Goal: Task Accomplishment & Management: Complete application form

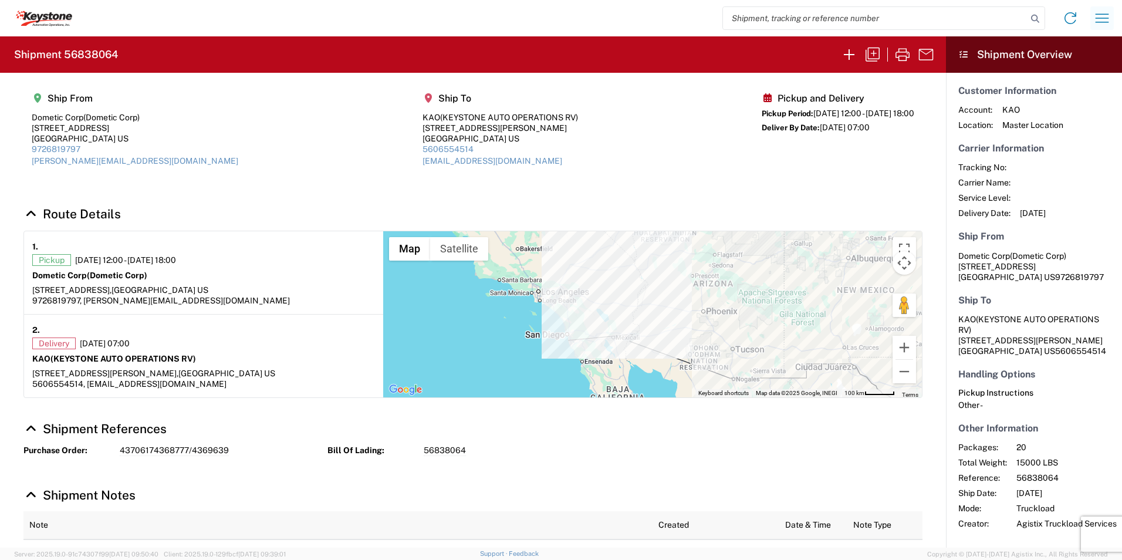
click at [1104, 15] on icon "button" at bounding box center [1102, 18] width 19 height 19
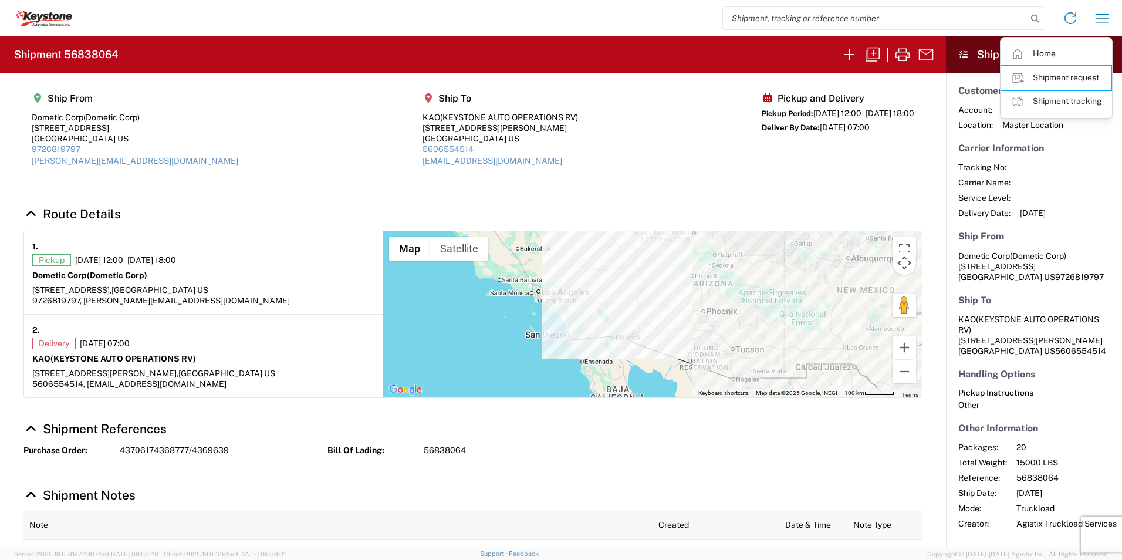
click at [1044, 78] on link "Shipment request" at bounding box center [1056, 77] width 110 height 23
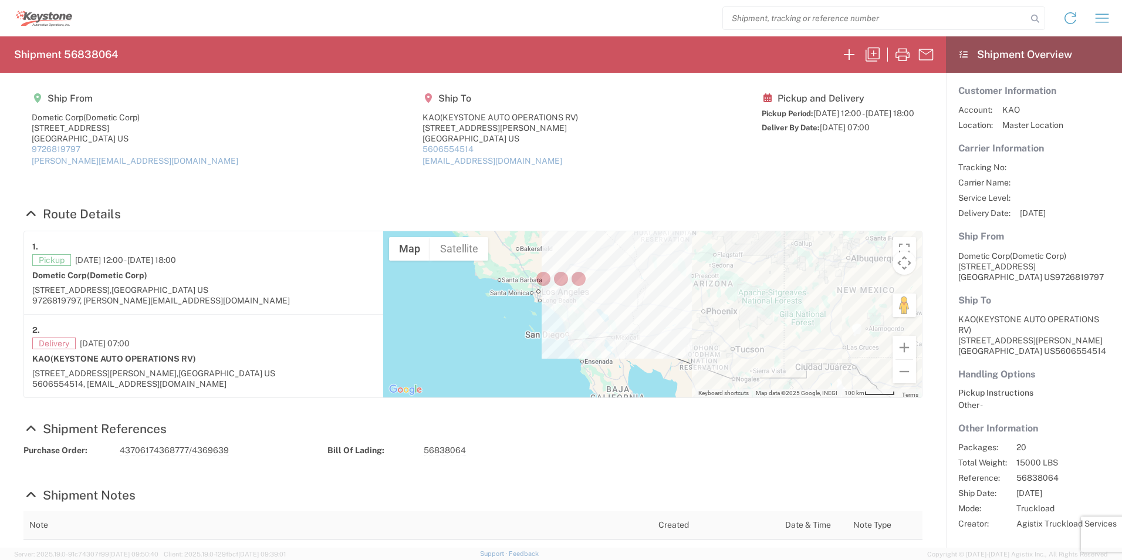
select select "FULL"
select select "US"
select select "LBS"
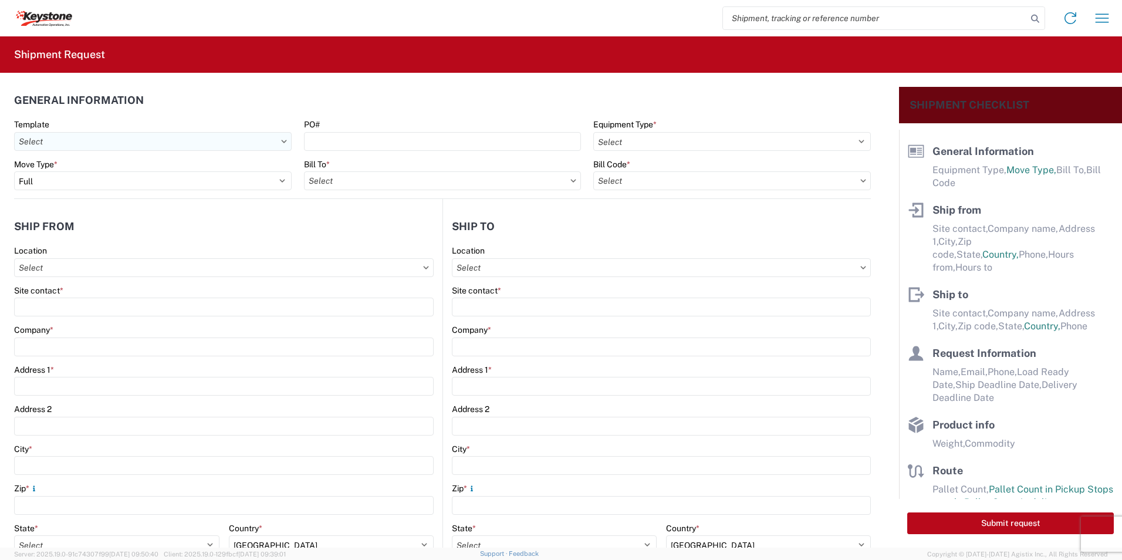
drag, startPoint x: 92, startPoint y: 139, endPoint x: 109, endPoint y: 140, distance: 17.7
click at [92, 139] on input "text" at bounding box center [153, 141] width 278 height 19
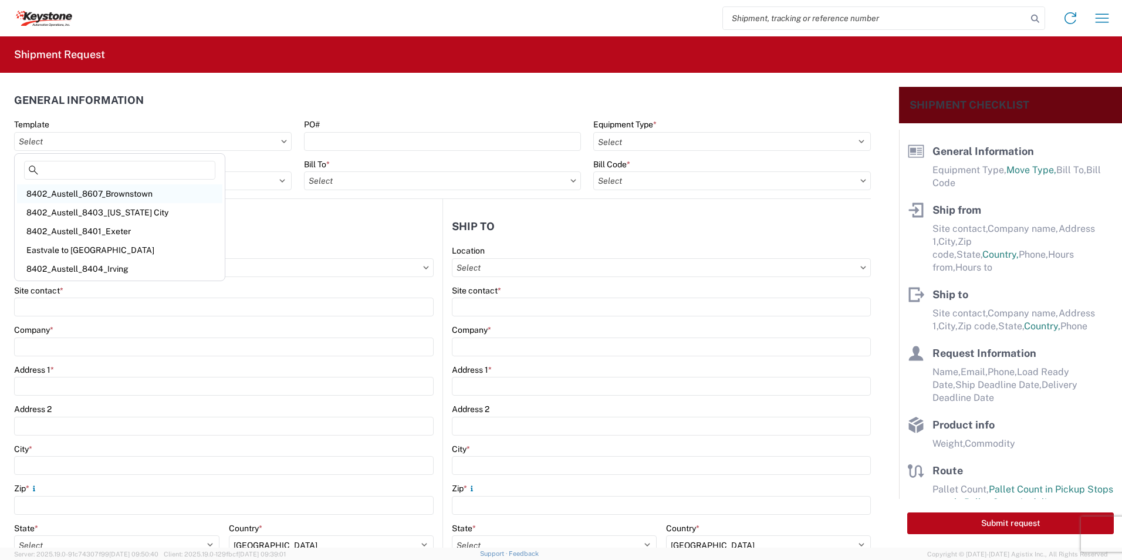
click at [149, 193] on div "8402_Austell_8607_Brownstown" at bounding box center [119, 193] width 205 height 19
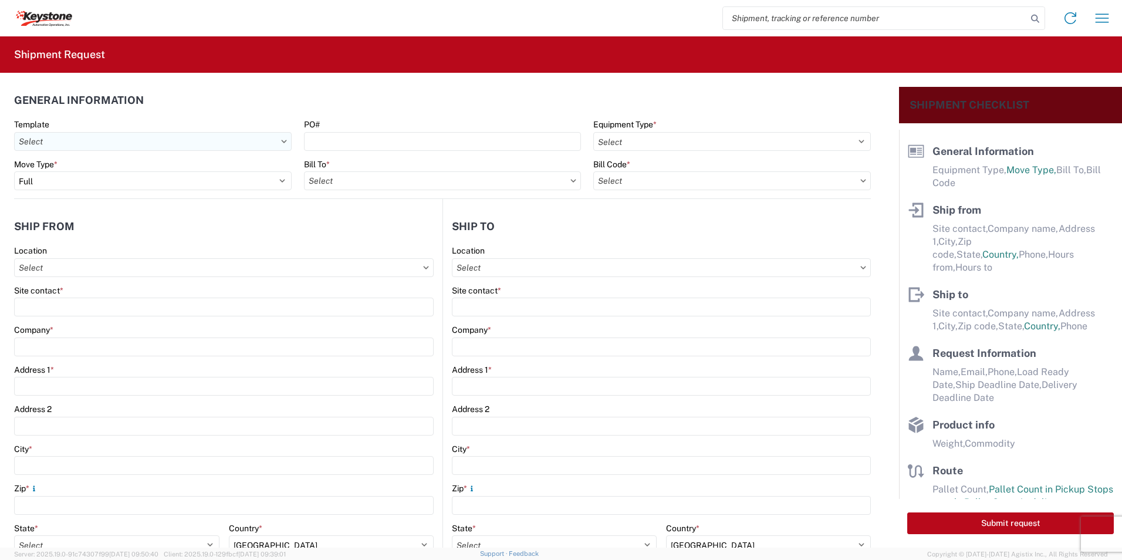
type input "8402_Austell_8607_Brownstown"
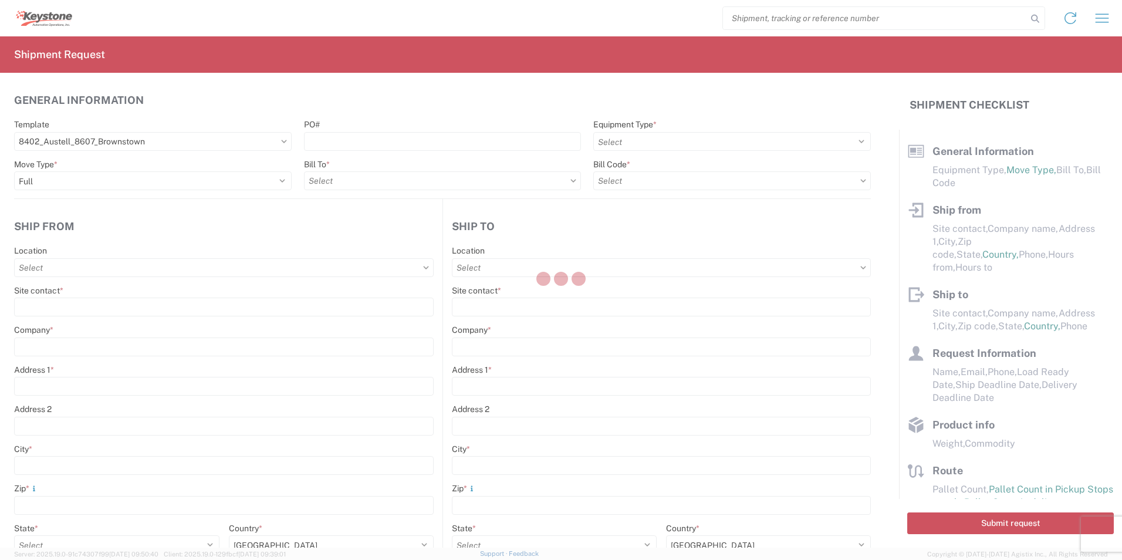
select select "STDV"
select select
type input "[PERSON_NAME]"
type input "KAO"
type input "[STREET_ADDRESS][PERSON_NAME]"
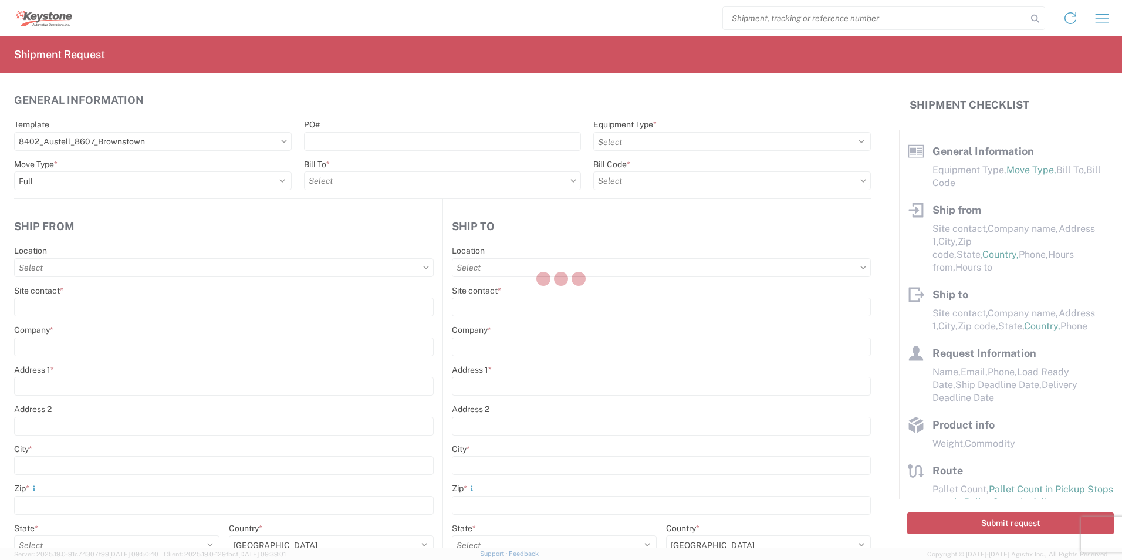
type input "Austell"
type input "30168"
type input "[EMAIL_ADDRESS][DOMAIN_NAME]"
type input "[PERSON_NAME]"
type input "KAO"
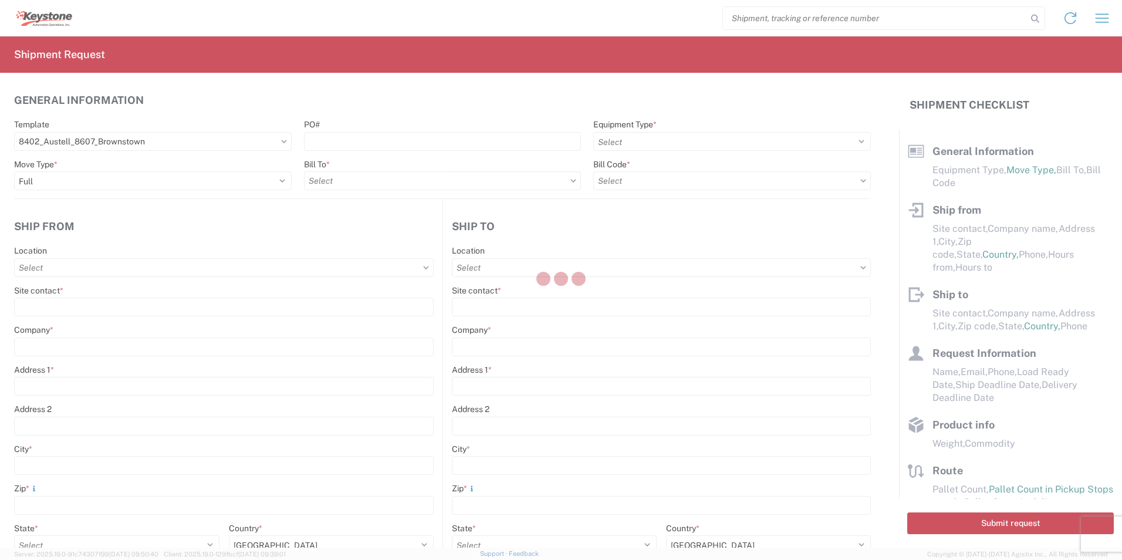
type input "[STREET_ADDRESS][PERSON_NAME]"
type input "[GEOGRAPHIC_DATA]"
type input "48193"
type input "[EMAIL_ADDRESS][DOMAIN_NAME]"
type input "[PERSON_NAME]"
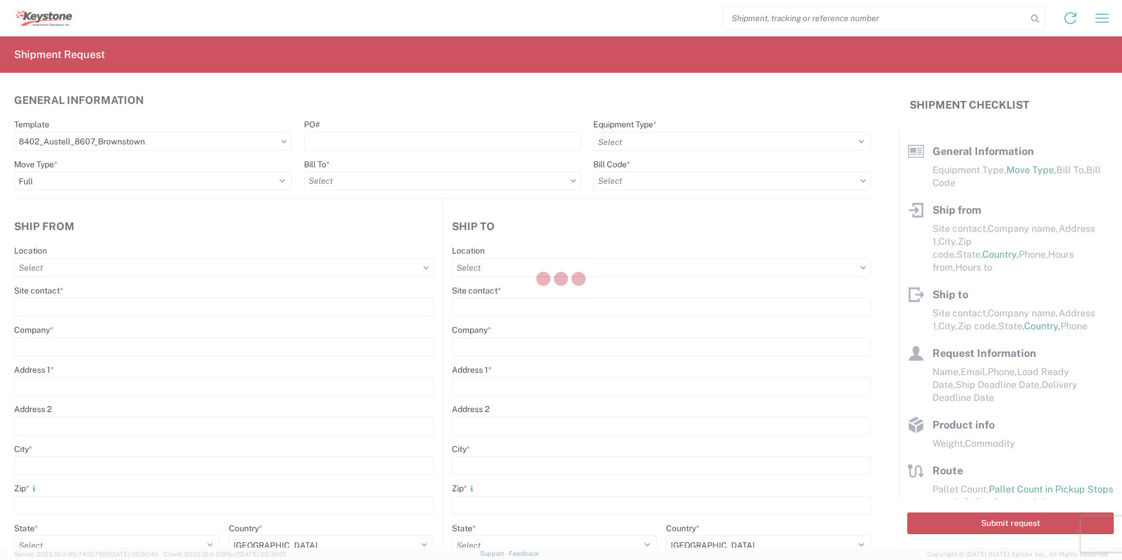
type input "[PHONE_NUMBER]"
type input "[DATE]"
type input "20000"
type input "General Auto Parts (dry)"
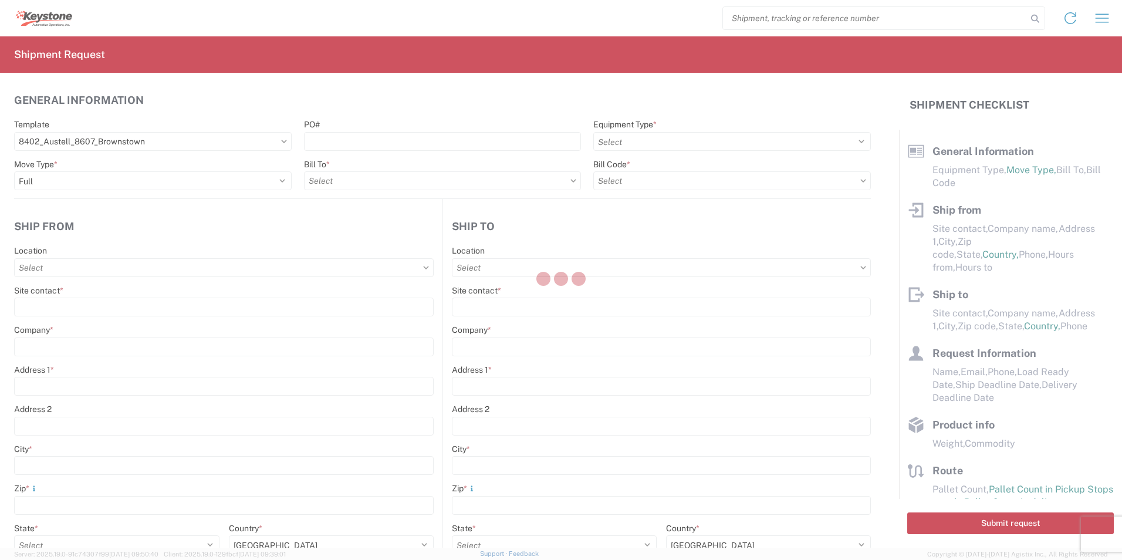
type input "20"
type input "1"
type textarea "Stock Transfers...chairs"
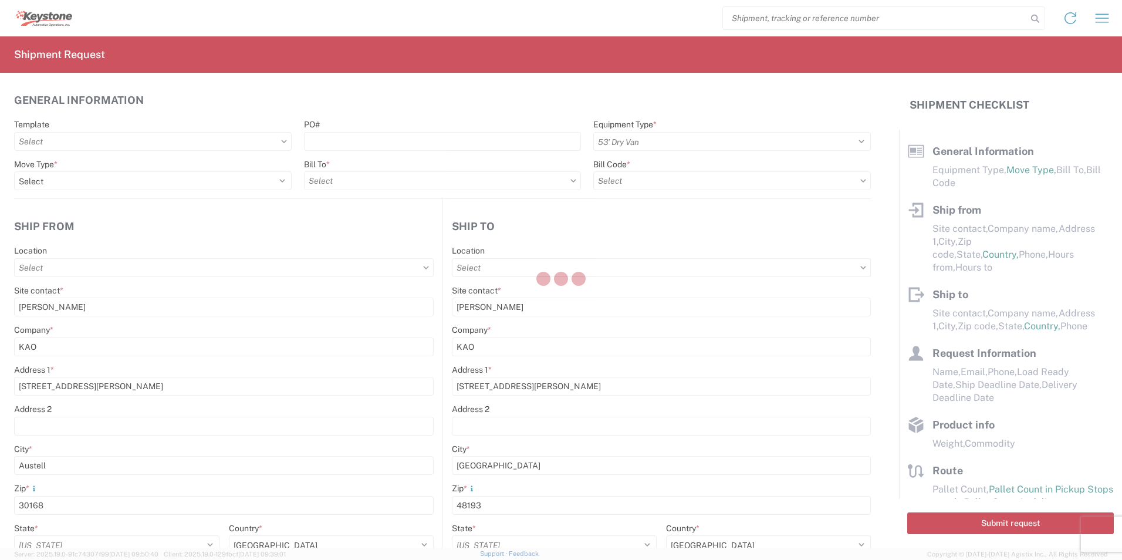
type input "8607 - [GEOGRAPHIC_DATA], [GEOGRAPHIC_DATA] – KAO Warehouse"
select select "GA"
select select "US"
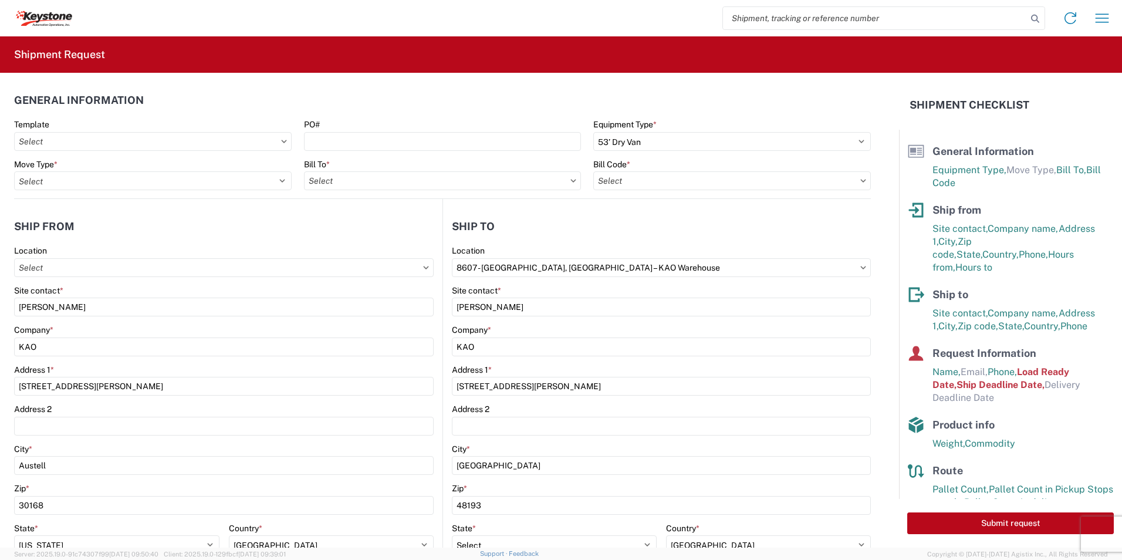
type input "8402 - Austell - KAO Warehouse [GEOGRAPHIC_DATA]"
click at [1096, 18] on icon "button" at bounding box center [1103, 18] width 14 height 9
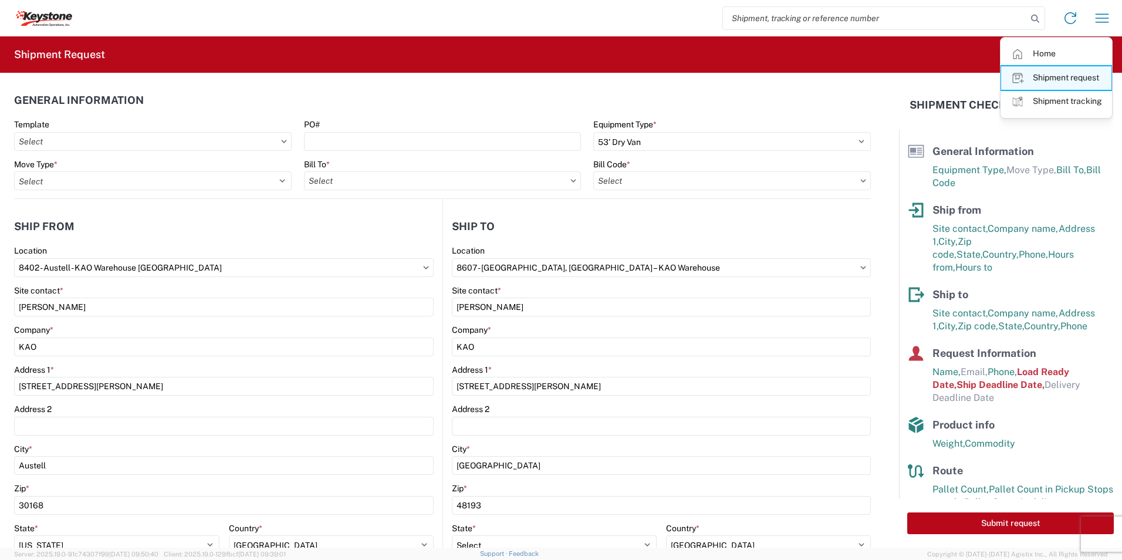
click at [1047, 79] on link "Shipment request" at bounding box center [1056, 77] width 110 height 23
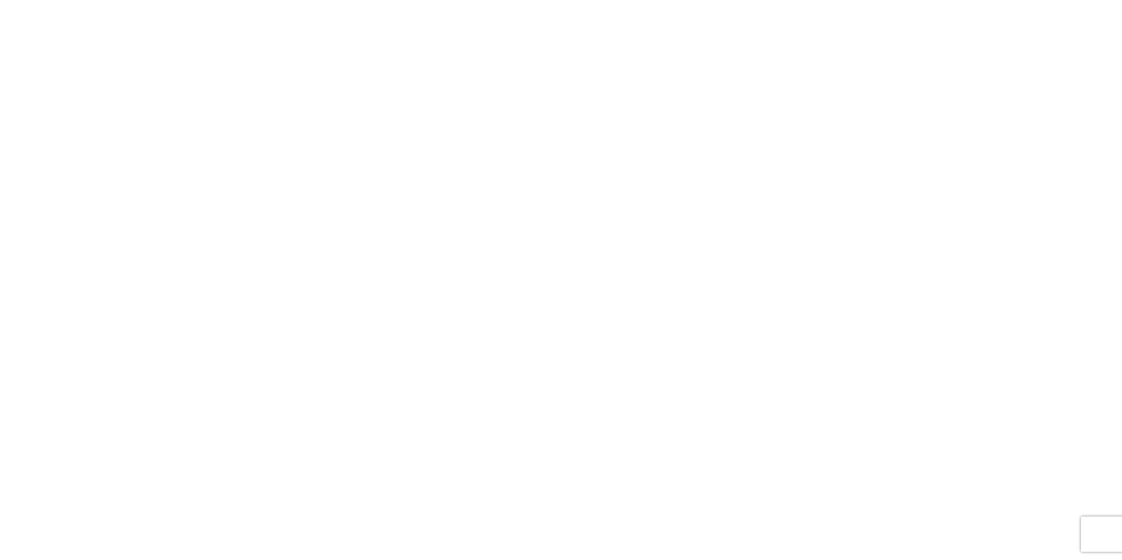
select select "FULL"
select select "US"
select select "LBS"
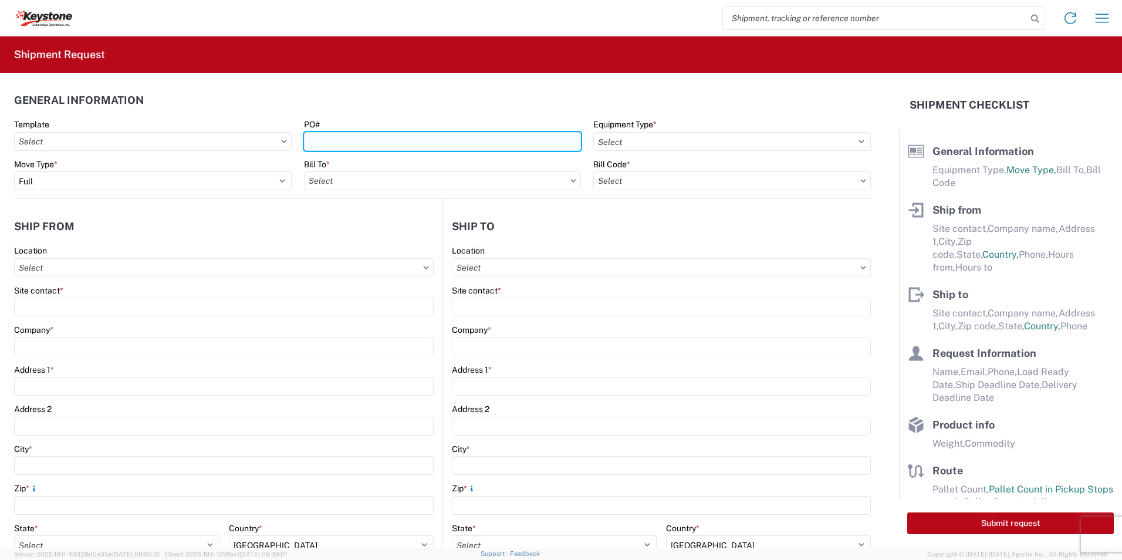
click at [329, 143] on input "PO#" at bounding box center [443, 141] width 278 height 19
click at [349, 144] on input "PO#" at bounding box center [443, 141] width 278 height 19
paste input "5099751 5098295 5098761"
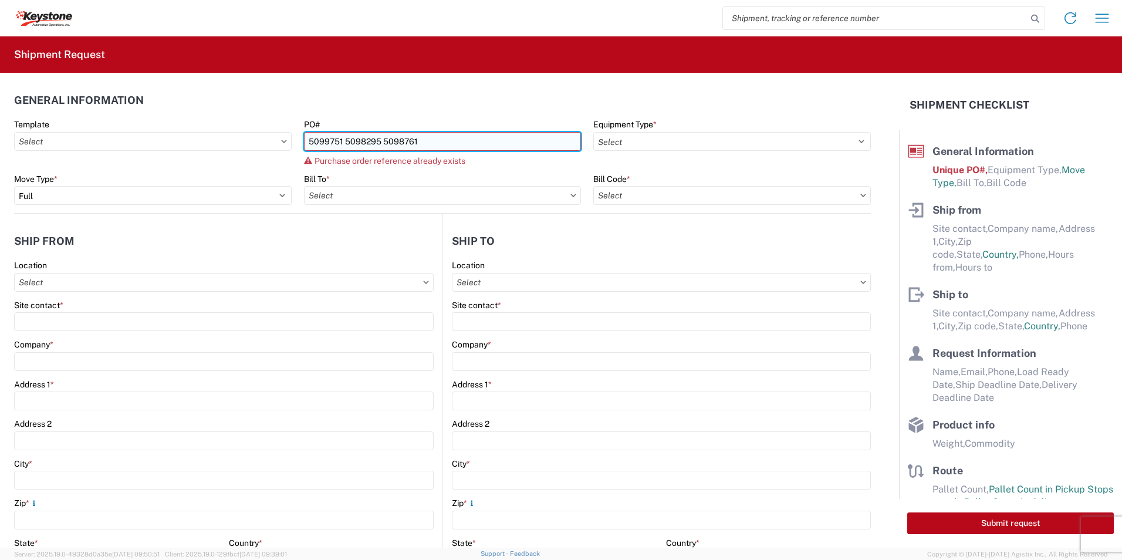
click at [341, 141] on input "5099751 5098295 5098761" at bounding box center [443, 141] width 278 height 19
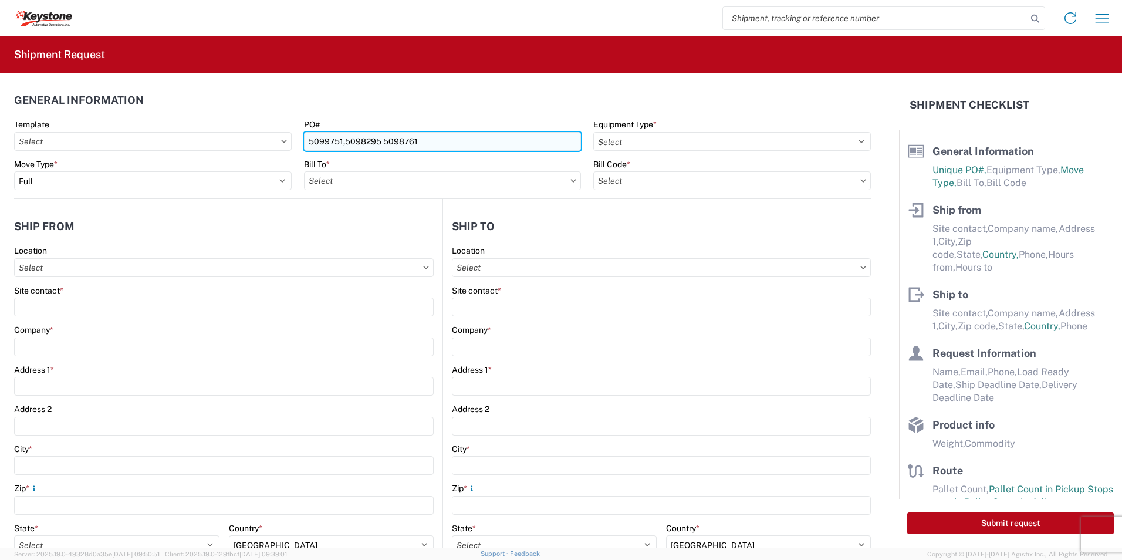
click at [372, 140] on input "5099751,5098295 5098761" at bounding box center [443, 141] width 278 height 19
click at [377, 141] on input "5099751,5098295 5098761" at bounding box center [443, 141] width 278 height 19
click at [433, 136] on input "5099751,5098295, 5098761" at bounding box center [443, 141] width 278 height 19
type input "5099751,5098295, 5098761"
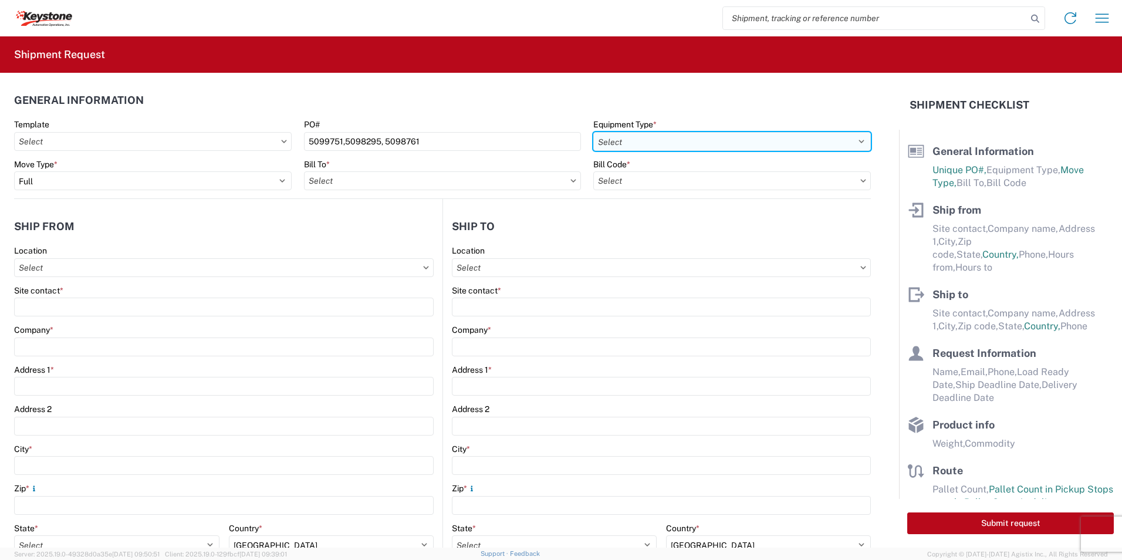
click at [711, 140] on select "Select 53’ Dry Van Flatbed Dropdeck (van) Lowboy (flatbed) Rail" at bounding box center [732, 141] width 278 height 19
select select "STDV"
click at [593, 132] on select "Select 53’ Dry Van Flatbed Dropdeck (van) Lowboy (flatbed) Rail" at bounding box center [732, 141] width 278 height 19
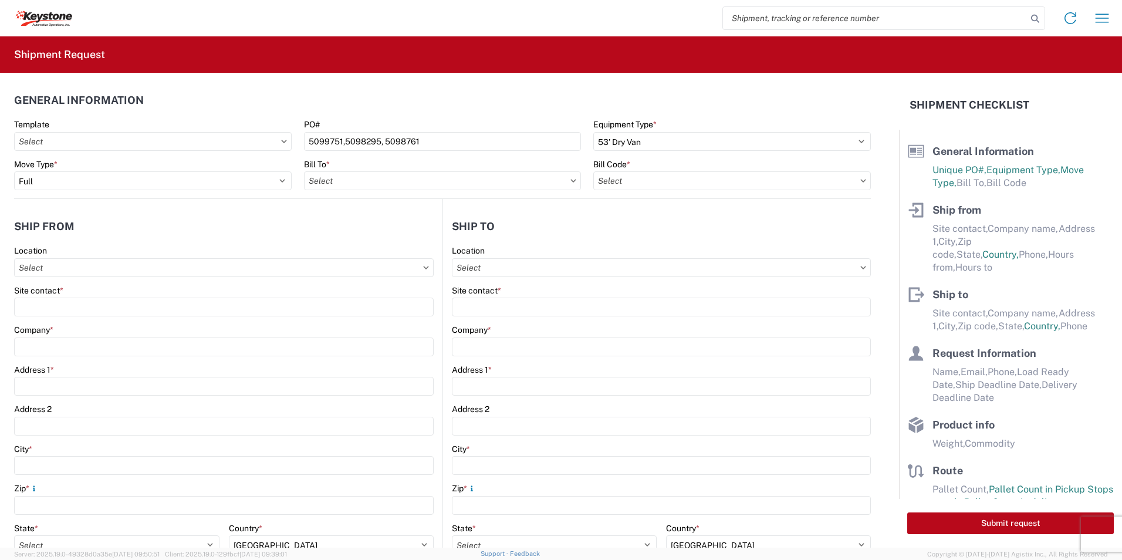
click at [660, 170] on div "Bill Code *" at bounding box center [732, 175] width 278 height 32
click at [656, 177] on input "text" at bounding box center [732, 180] width 278 height 19
click at [423, 191] on agx-form-control-wrapper-v2 "Bill To *" at bounding box center [443, 179] width 290 height 40
click at [565, 184] on input "text" at bounding box center [443, 180] width 278 height 19
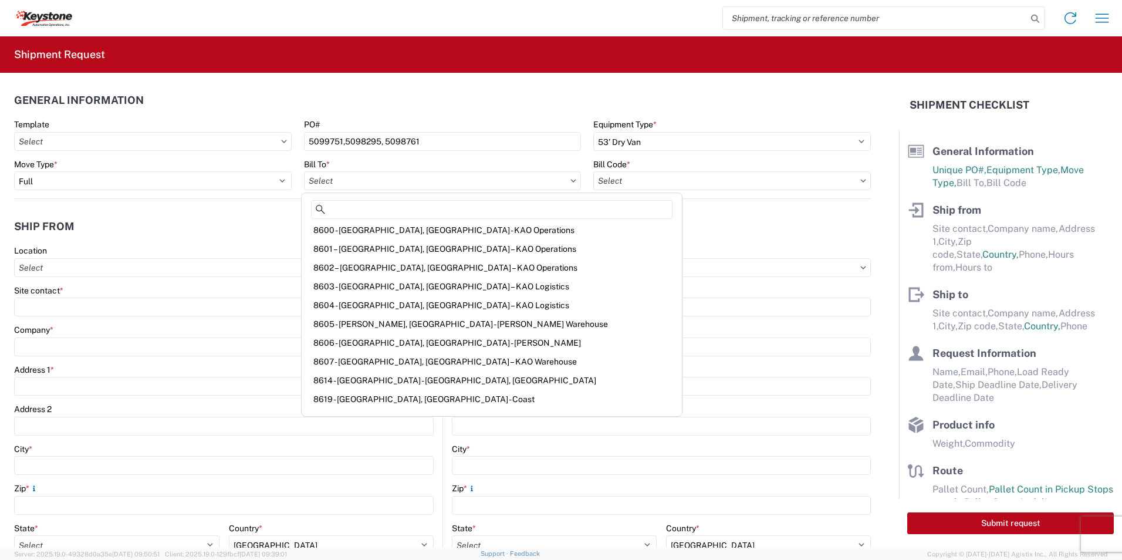
scroll to position [1468, 0]
click at [367, 347] on div "8607 - [GEOGRAPHIC_DATA], [GEOGRAPHIC_DATA] – KAO Warehouse" at bounding box center [492, 343] width 376 height 19
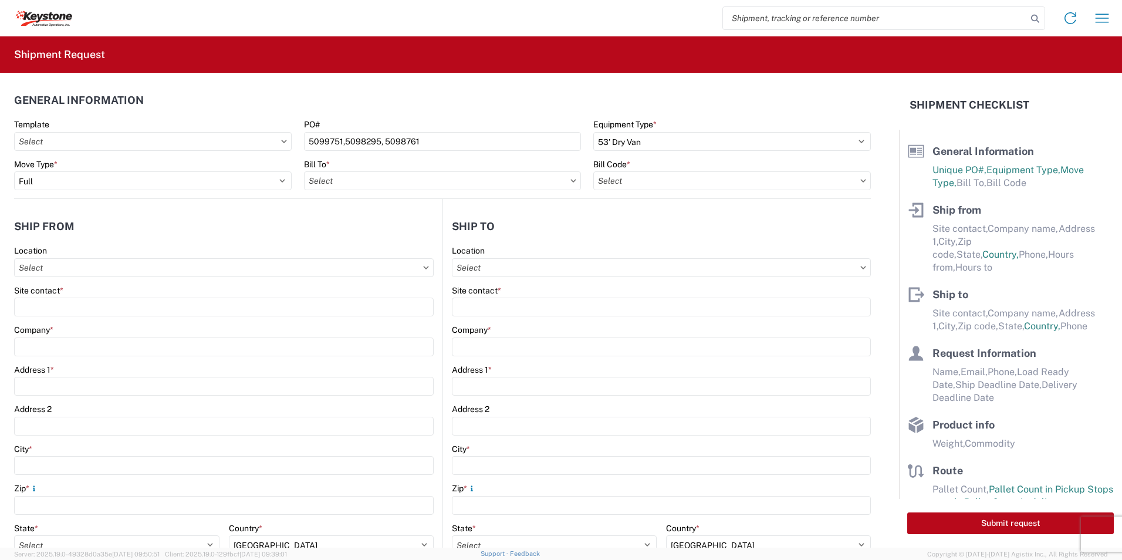
type input "8607 - [GEOGRAPHIC_DATA], [GEOGRAPHIC_DATA] – KAO Warehouse"
click at [615, 184] on input "text" at bounding box center [732, 180] width 278 height 19
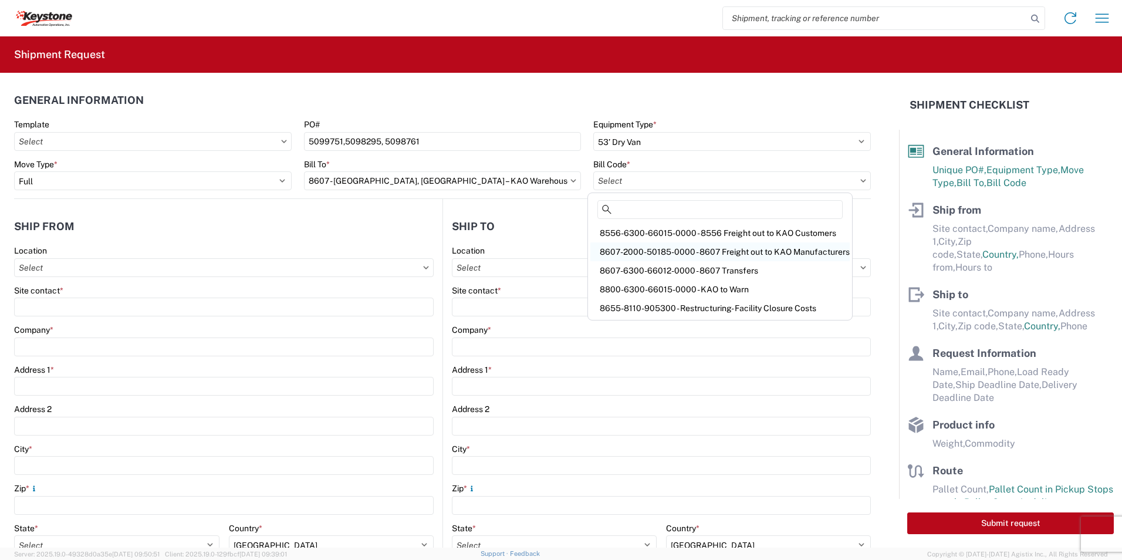
click at [783, 254] on div "8607-2000-50185-0000 - 8607 Freight out to KAO Manufacturers" at bounding box center [720, 251] width 259 height 19
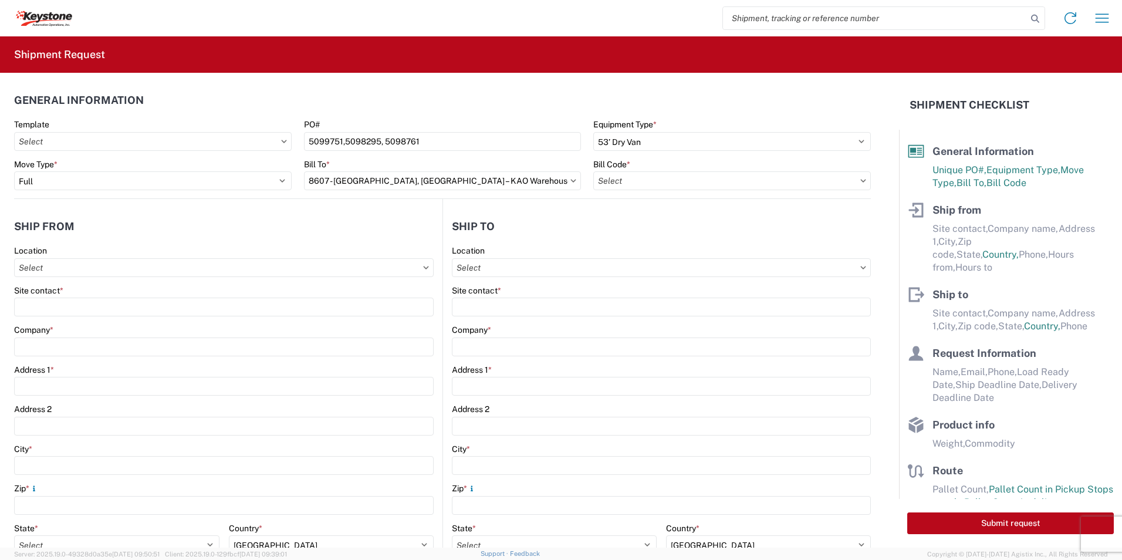
type input "8607-2000-50185-0000 - 8607 Freight out to KAO Manufacturers"
click at [502, 273] on input "text" at bounding box center [661, 267] width 419 height 19
type input "8607"
click at [523, 321] on div "8607 - [GEOGRAPHIC_DATA], [GEOGRAPHIC_DATA] – KAO Warehouse" at bounding box center [587, 320] width 273 height 19
type input "8607 - [GEOGRAPHIC_DATA], [GEOGRAPHIC_DATA] – KAO Warehouse"
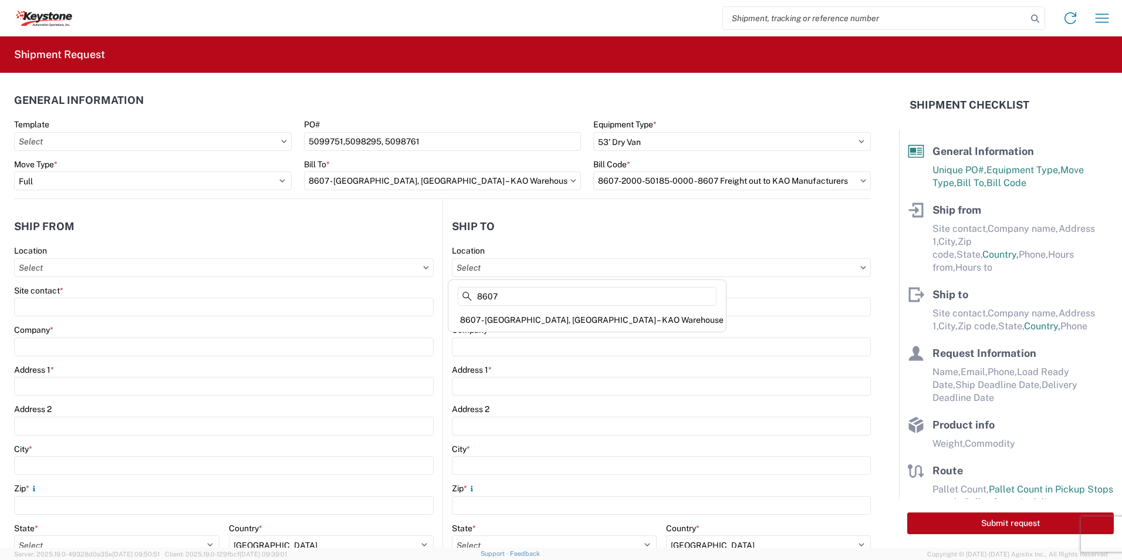
type input "KAO"
type input "[STREET_ADDRESS][PERSON_NAME]"
type input "[GEOGRAPHIC_DATA]"
type input "48193"
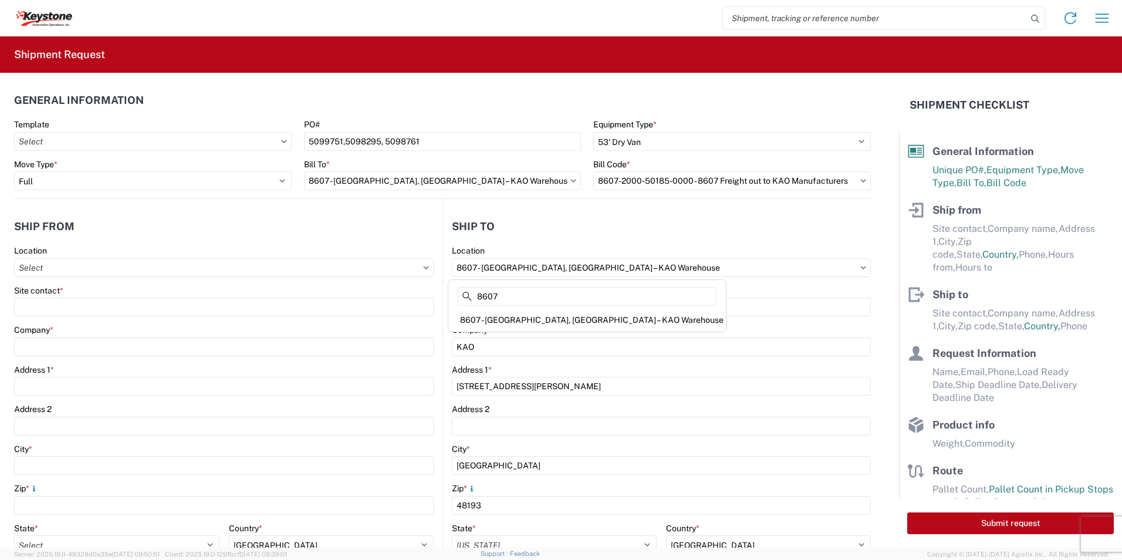
select select "US"
click at [100, 271] on input "text" at bounding box center [224, 267] width 420 height 19
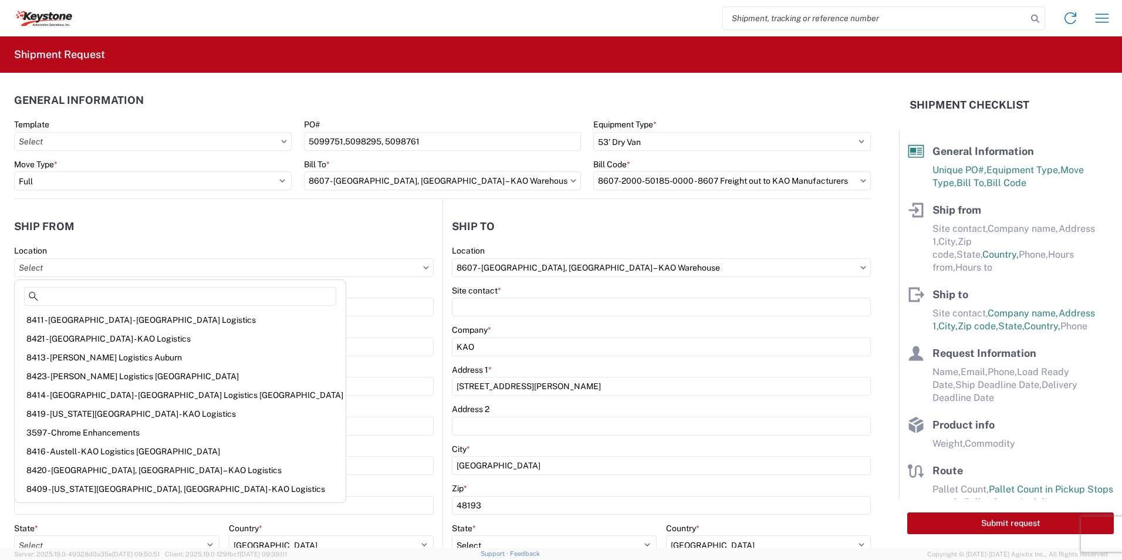
click at [244, 209] on agx-shipment-stop-widget-v2 "Ship from Location Site contact * Company * Address 1 * Address 2 City * Zip * …" at bounding box center [228, 454] width 429 height 510
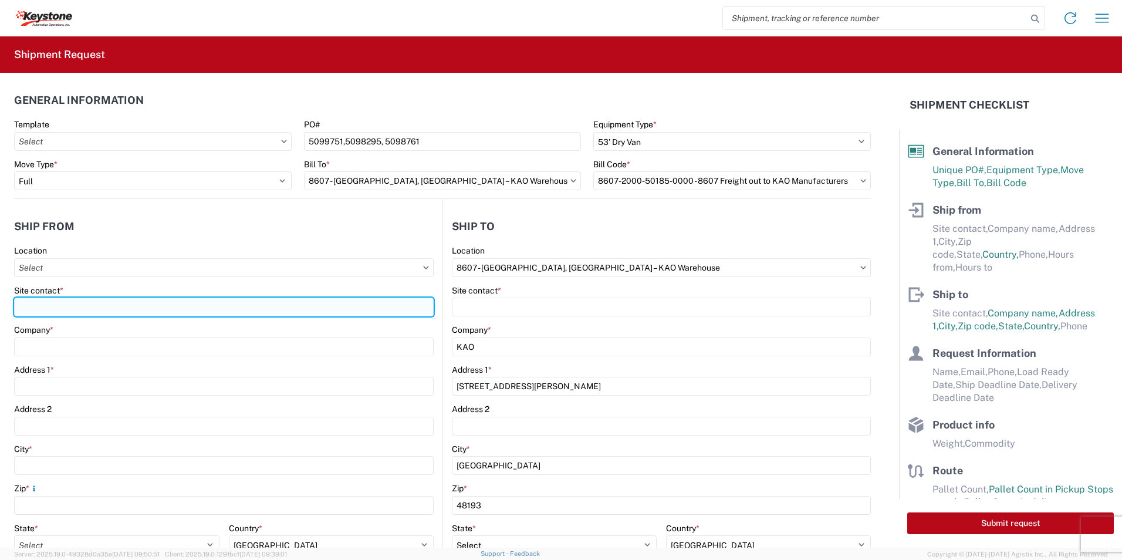
click at [49, 307] on input "Site contact *" at bounding box center [224, 307] width 420 height 19
paste input "Dometic Corp"
type input "Dometic Corp"
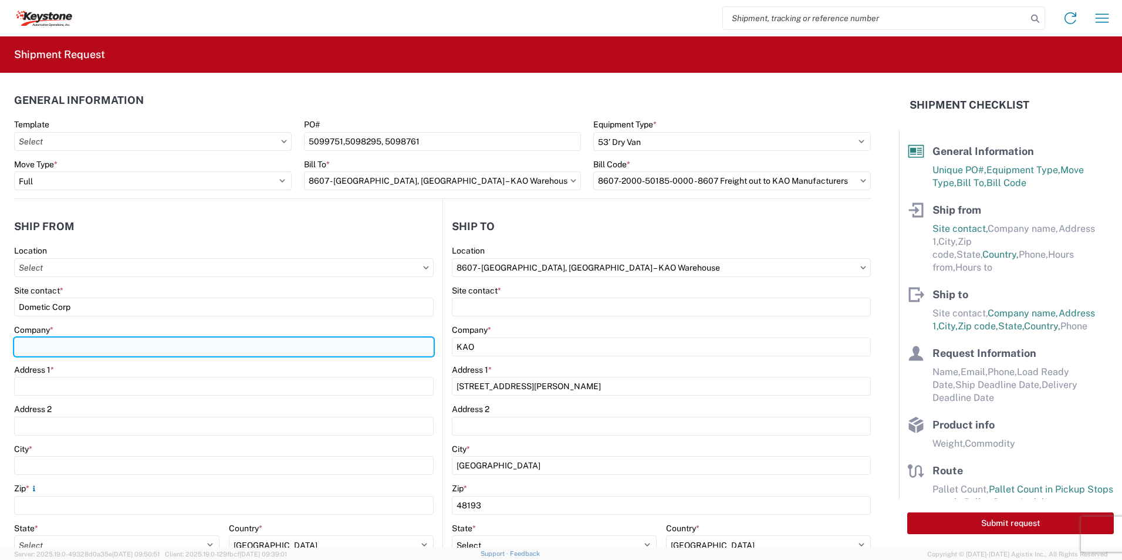
click at [82, 349] on input "Company *" at bounding box center [224, 347] width 420 height 19
paste input "Dometic Corp"
type input "Dometic Corp"
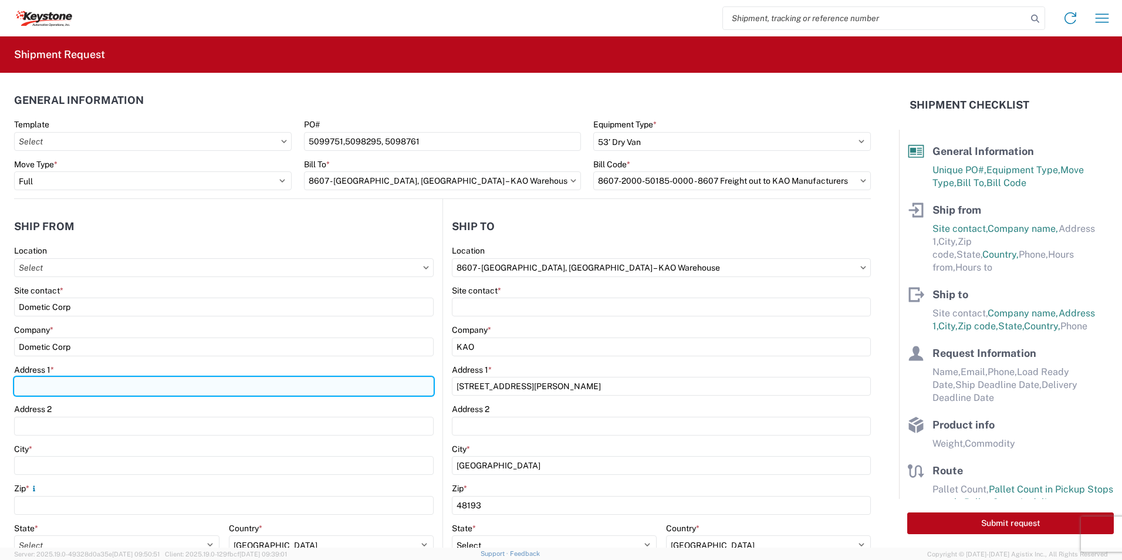
click at [42, 390] on input "Address 1 *" at bounding box center [224, 386] width 420 height 19
paste input "[STREET_ADDRESS]"
type input "[STREET_ADDRESS]"
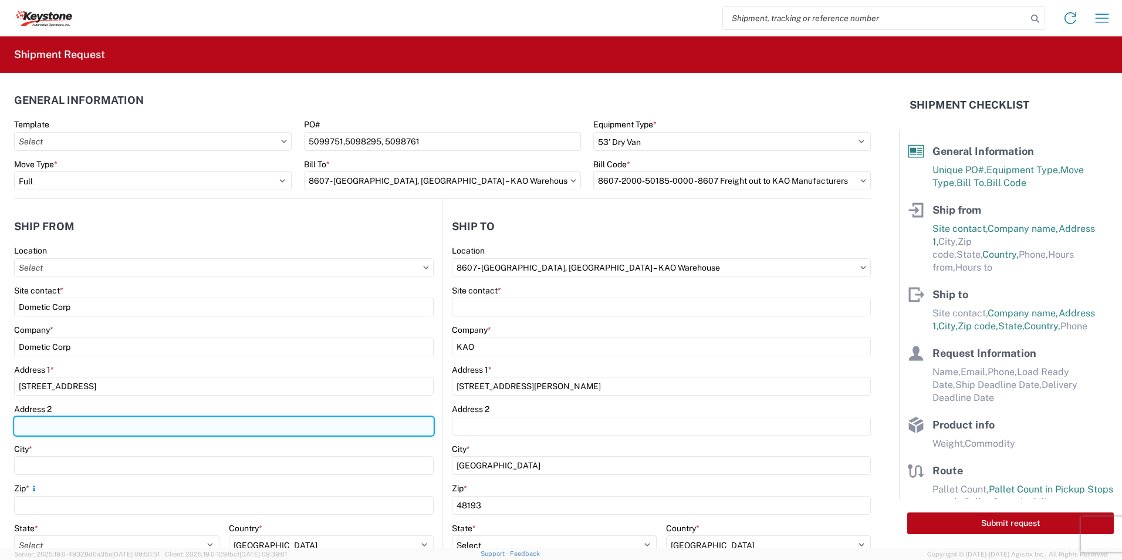
click at [64, 429] on input "Address 2" at bounding box center [224, 426] width 420 height 19
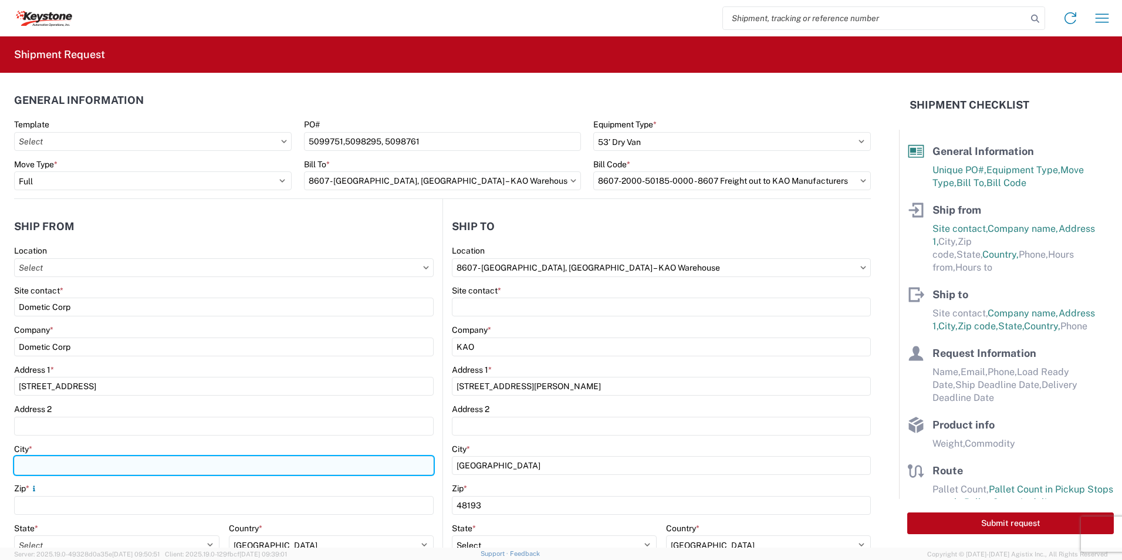
click at [75, 461] on input "City *" at bounding box center [224, 465] width 420 height 19
click at [41, 468] on input "City *" at bounding box center [224, 465] width 420 height 19
paste input "Grand Prairie,"
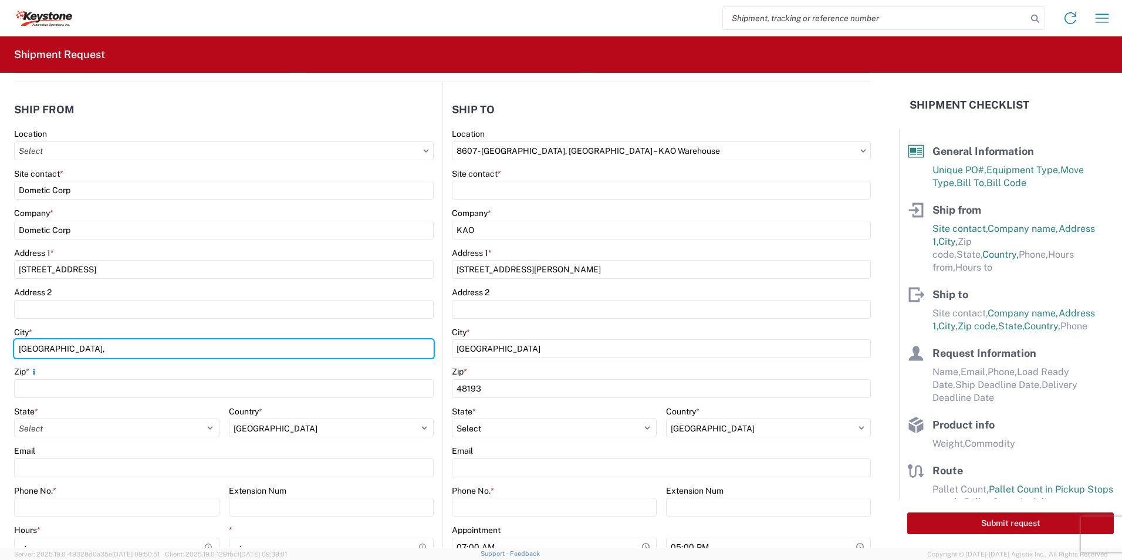
scroll to position [117, 0]
type input "Grand Prairie,"
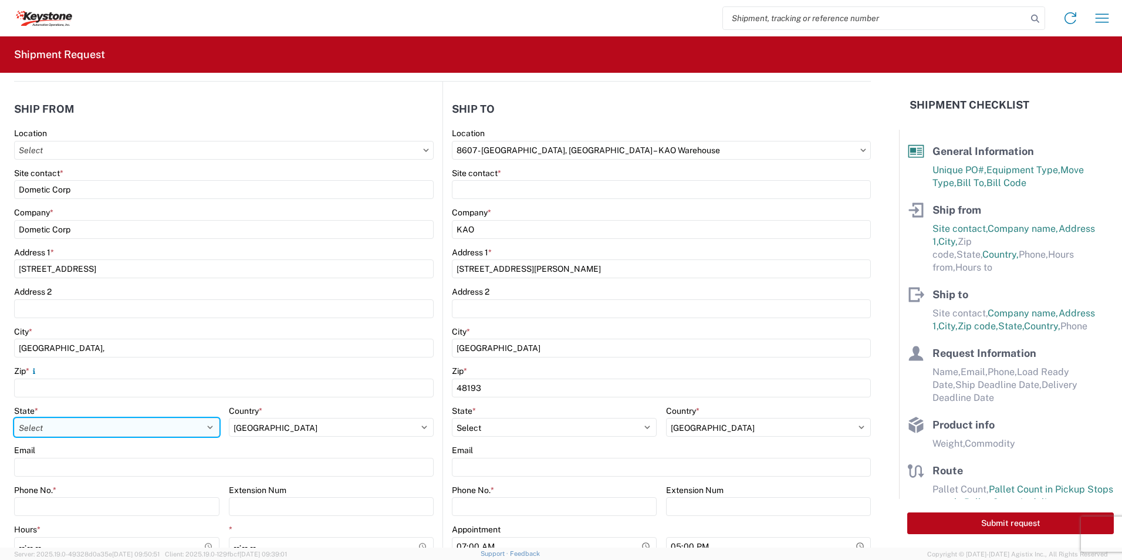
click at [46, 430] on select "Select Alabama Alaska Arizona Arkansas Armed Forces Americas Armed Forces Europ…" at bounding box center [116, 427] width 205 height 19
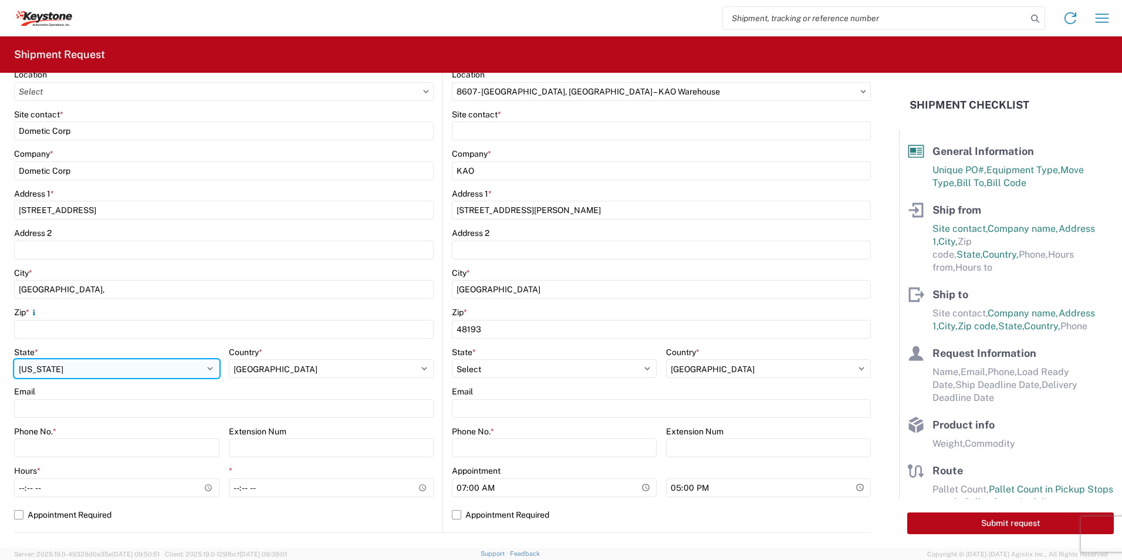
click at [207, 369] on select "Select Alabama Alaska Arizona Arkansas Armed Forces Americas Armed Forces Europ…" at bounding box center [116, 368] width 205 height 19
select select "TX"
click at [14, 359] on select "Select Alabama Alaska Arizona Arkansas Armed Forces Americas Armed Forces Europ…" at bounding box center [116, 368] width 205 height 19
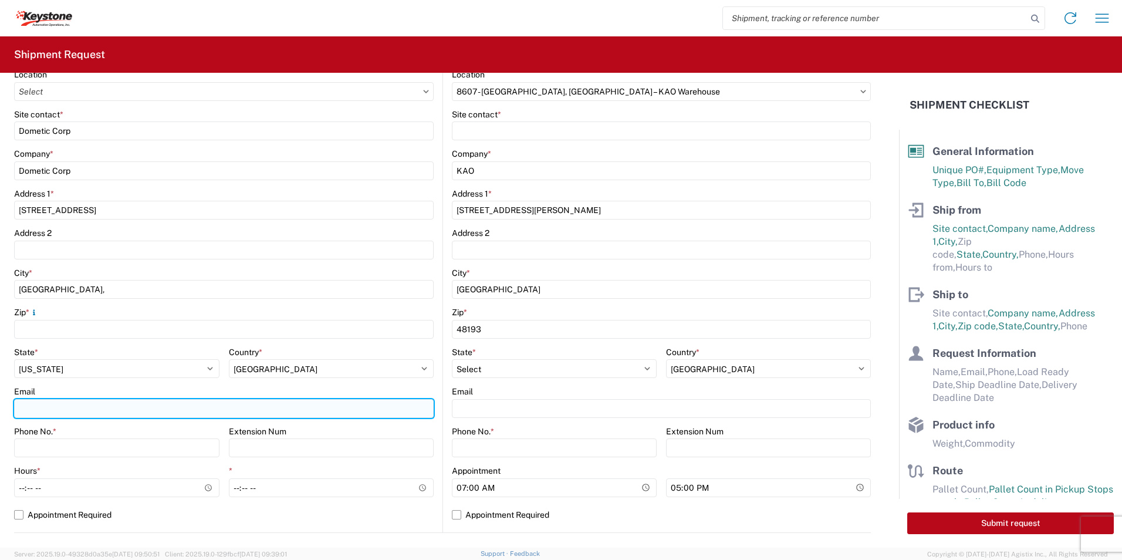
click at [57, 405] on input "Email" at bounding box center [224, 408] width 420 height 19
type input "Shamina.merchant@dometic.com"
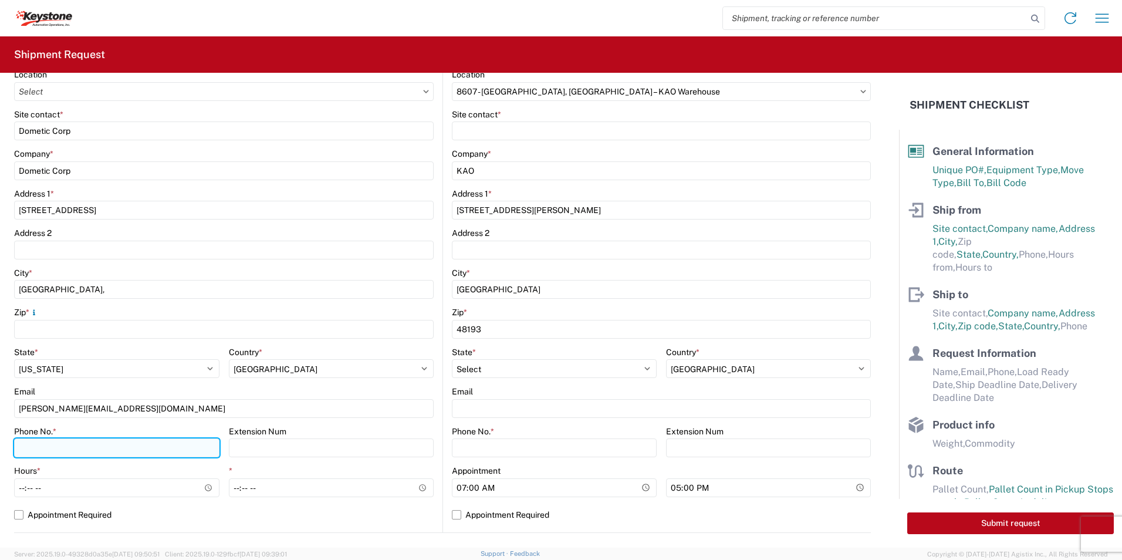
click at [36, 441] on input "Phone No. *" at bounding box center [116, 447] width 205 height 19
type input "9726819797"
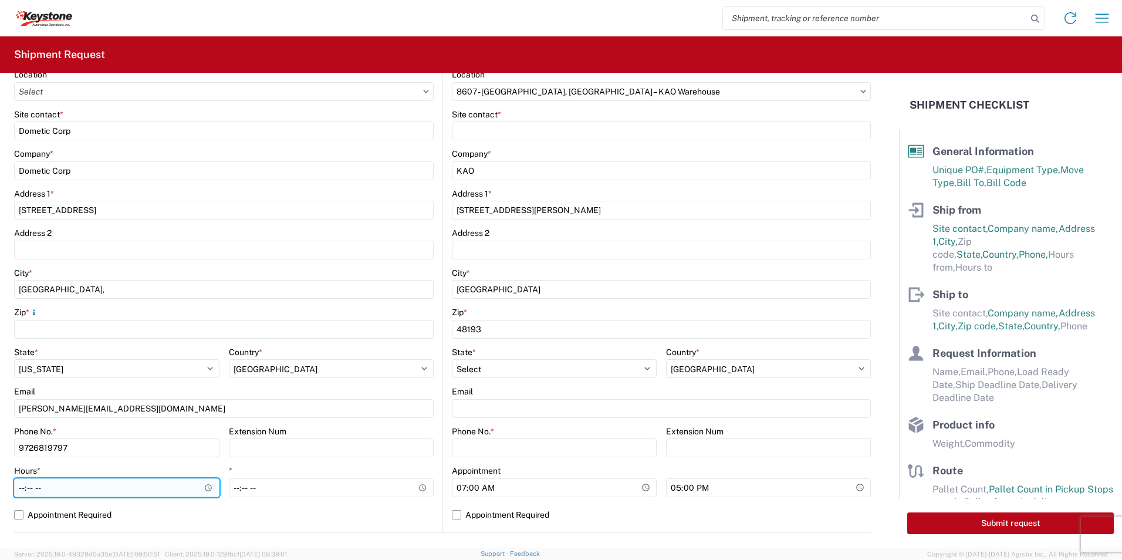
click at [72, 485] on input "Hours *" at bounding box center [116, 487] width 205 height 19
click at [24, 490] on input "Hours *" at bounding box center [116, 487] width 205 height 19
click at [205, 490] on input "Hours *" at bounding box center [116, 487] width 205 height 19
type input "12:00"
click at [249, 517] on label "Appointment Required" at bounding box center [224, 514] width 420 height 19
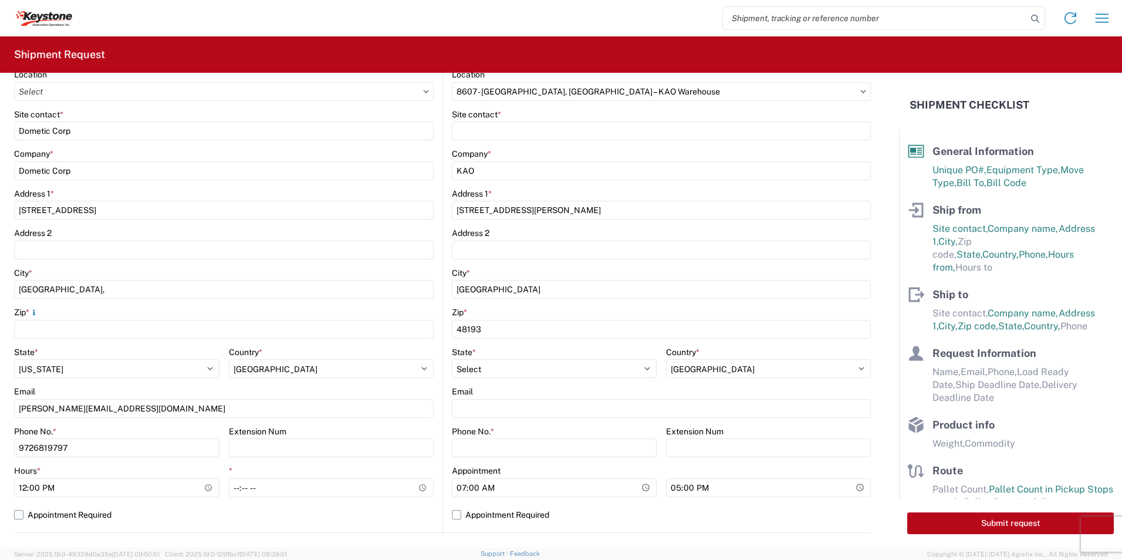
click at [0, 0] on input "Appointment Required" at bounding box center [0, 0] width 0 height 0
select select "TX"
select select "US"
click at [22, 516] on label "Appointment Required" at bounding box center [224, 514] width 420 height 19
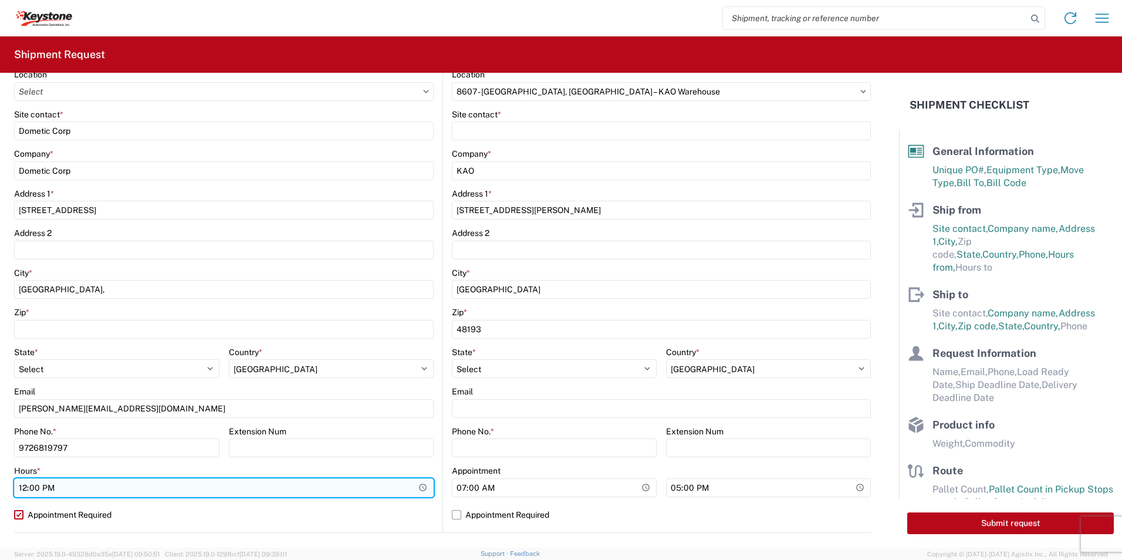
click at [416, 488] on input "12:00" at bounding box center [224, 487] width 420 height 19
click at [254, 485] on input "12:00" at bounding box center [224, 487] width 420 height 19
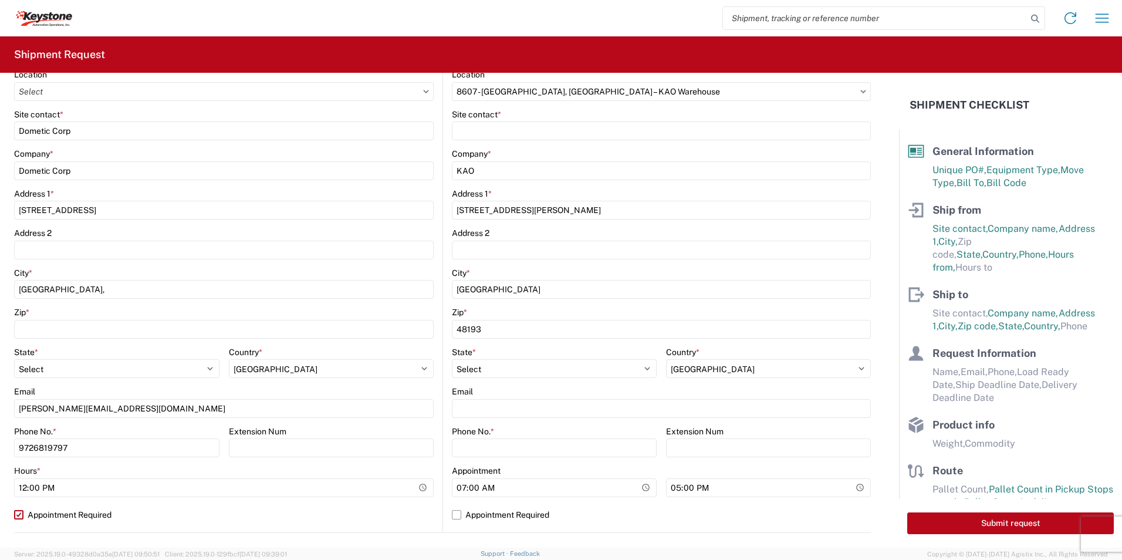
click at [18, 517] on label "Appointment Required" at bounding box center [224, 514] width 420 height 19
click at [0, 0] on input "Appointment Required" at bounding box center [0, 0] width 0 height 0
select select "TX"
select select "US"
click at [265, 493] on input "*" at bounding box center [331, 487] width 205 height 19
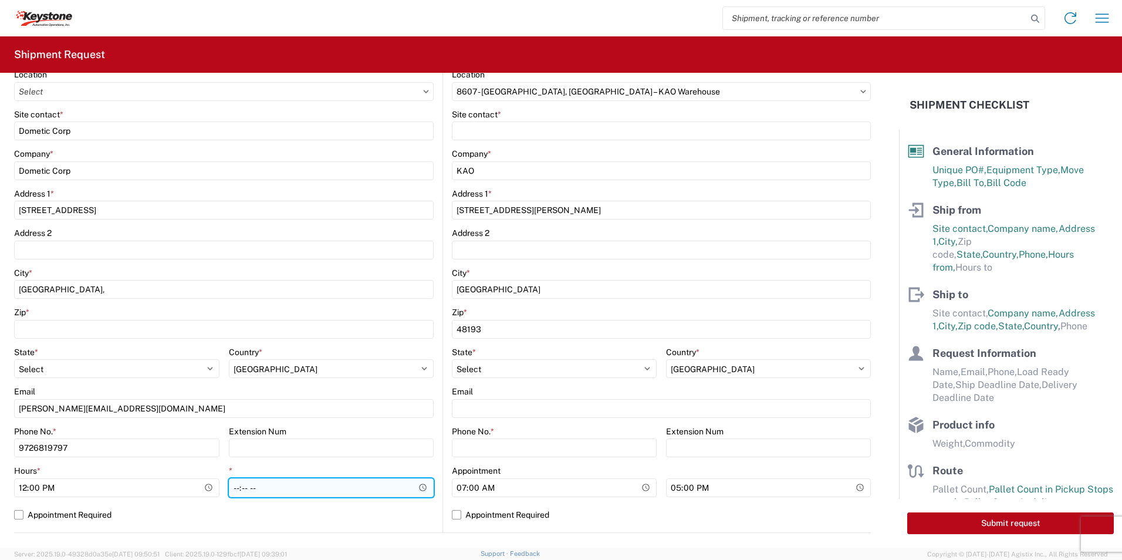
click at [416, 491] on input "*" at bounding box center [331, 487] width 205 height 19
type input "18:00"
click at [358, 469] on div "*" at bounding box center [331, 470] width 205 height 11
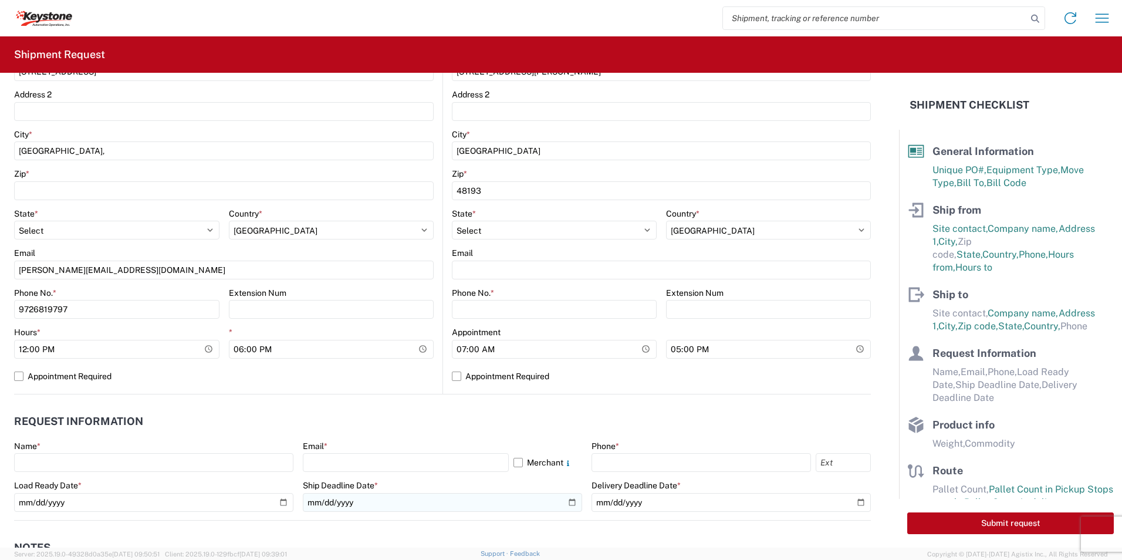
scroll to position [352, 0]
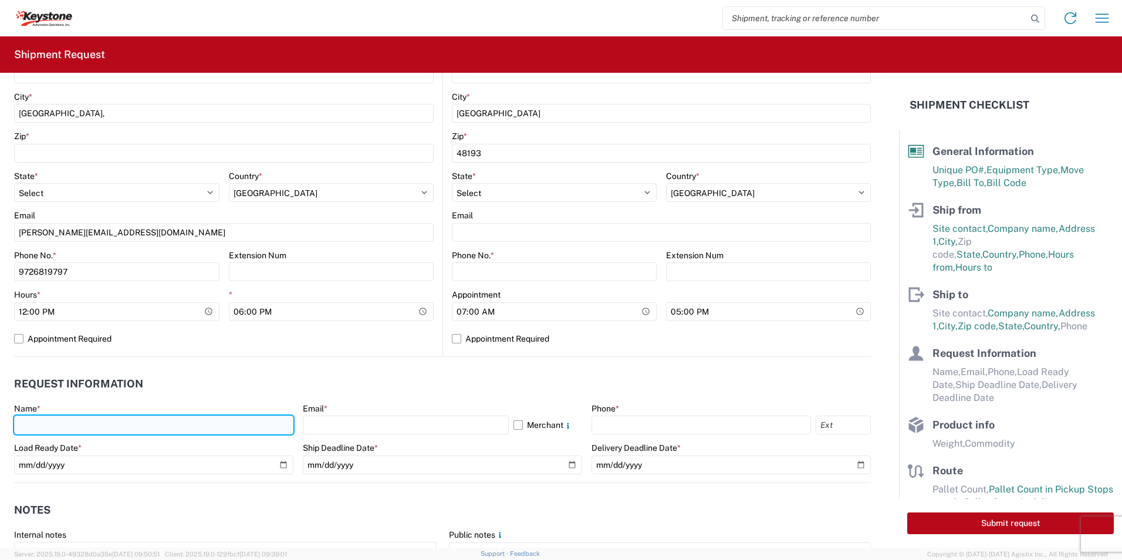
click at [48, 417] on input "text" at bounding box center [153, 425] width 279 height 19
type input "Shamina Merchant"
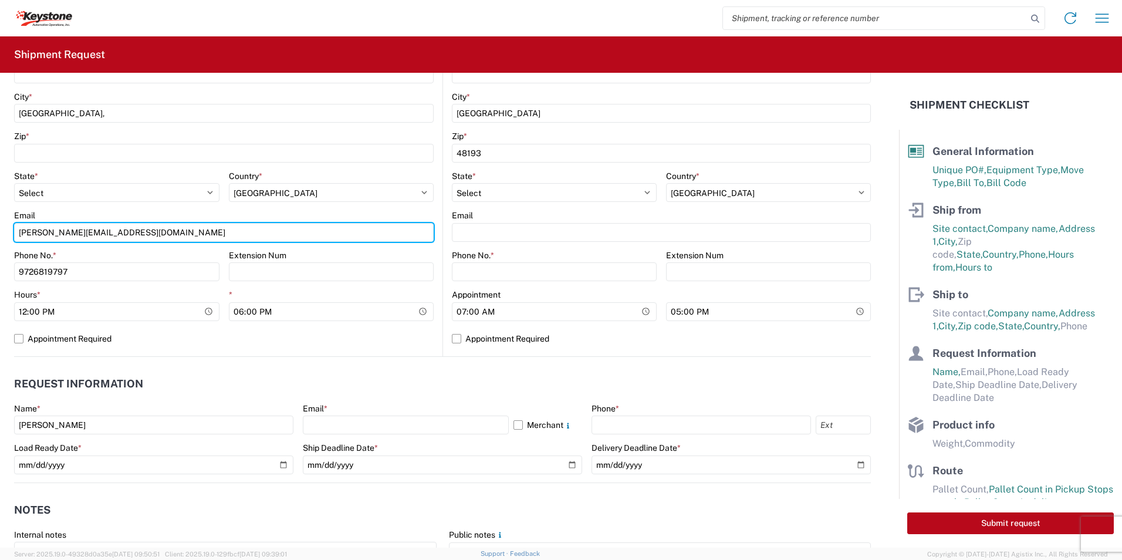
drag, startPoint x: 146, startPoint y: 232, endPoint x: -2, endPoint y: 210, distance: 149.6
click at [0, 210] on html "Home Shipment request Shipment tracking Shipment Request General Information Te…" at bounding box center [561, 280] width 1122 height 560
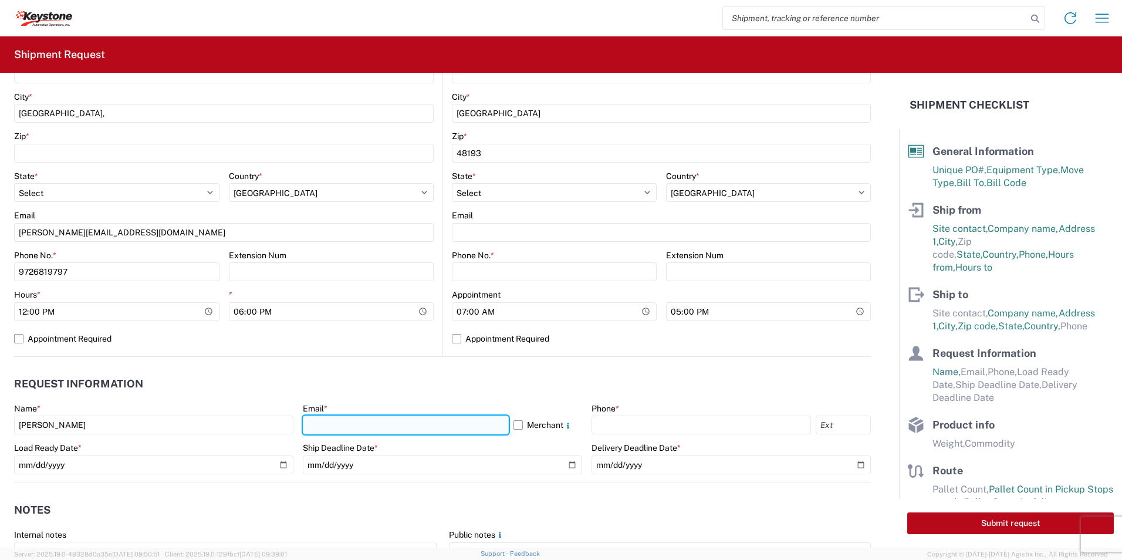
click at [347, 421] on input "text" at bounding box center [406, 425] width 206 height 19
paste input "Shamina.merchant@dometic.com"
type input "Shamina.merchant@dometic.com"
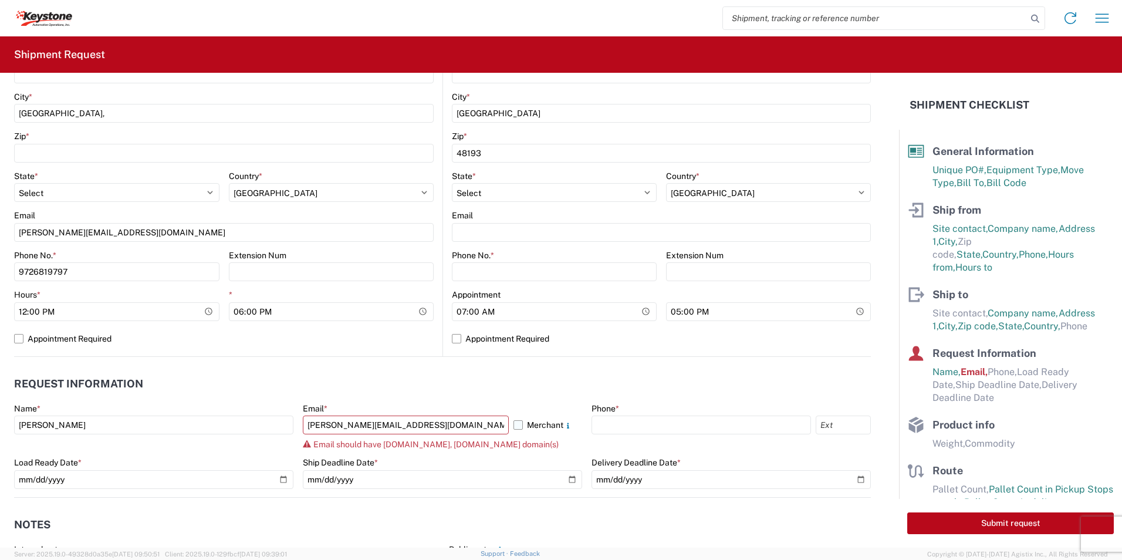
click at [514, 426] on label "Merchant" at bounding box center [548, 425] width 69 height 19
click at [0, 0] on input "Merchant" at bounding box center [0, 0] width 0 height 0
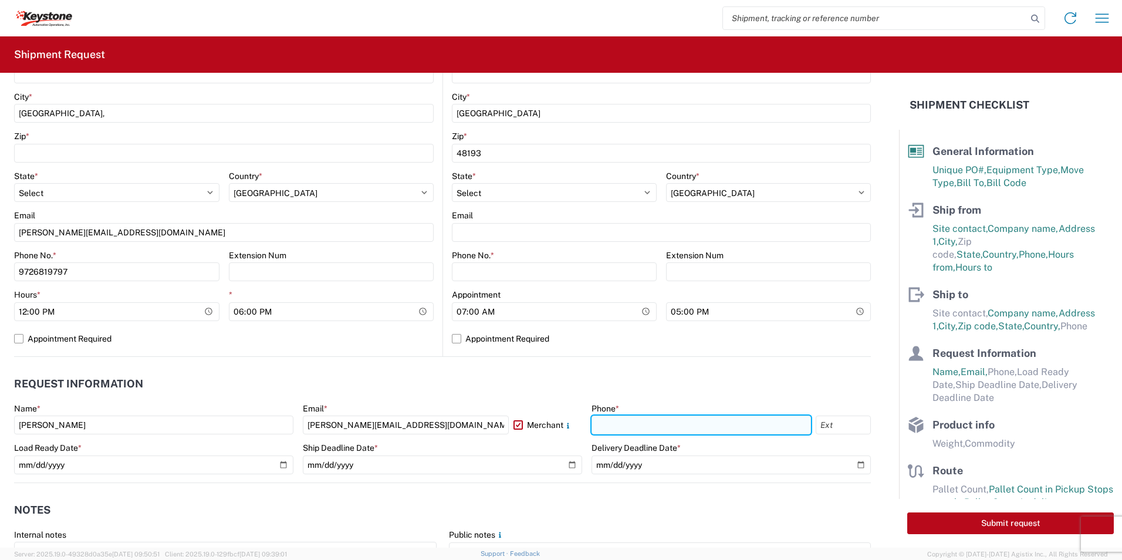
click at [669, 426] on input "text" at bounding box center [702, 425] width 220 height 19
type input "9726819797"
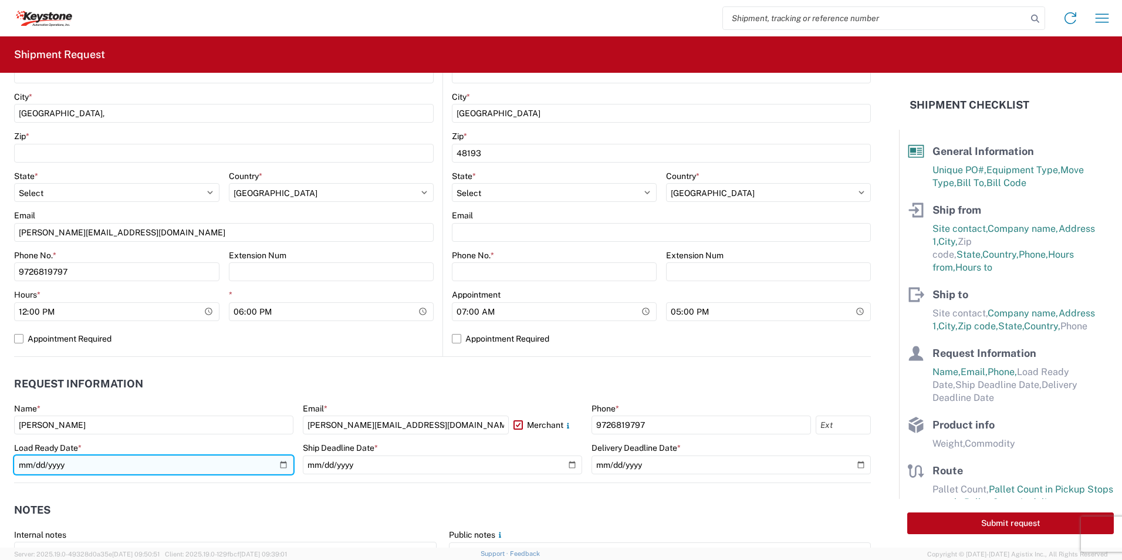
click at [58, 468] on input "date" at bounding box center [153, 465] width 279 height 19
click at [281, 467] on input "date" at bounding box center [153, 465] width 279 height 19
click at [281, 463] on input "2025-09-19" at bounding box center [153, 465] width 279 height 19
type input "2025-09-18"
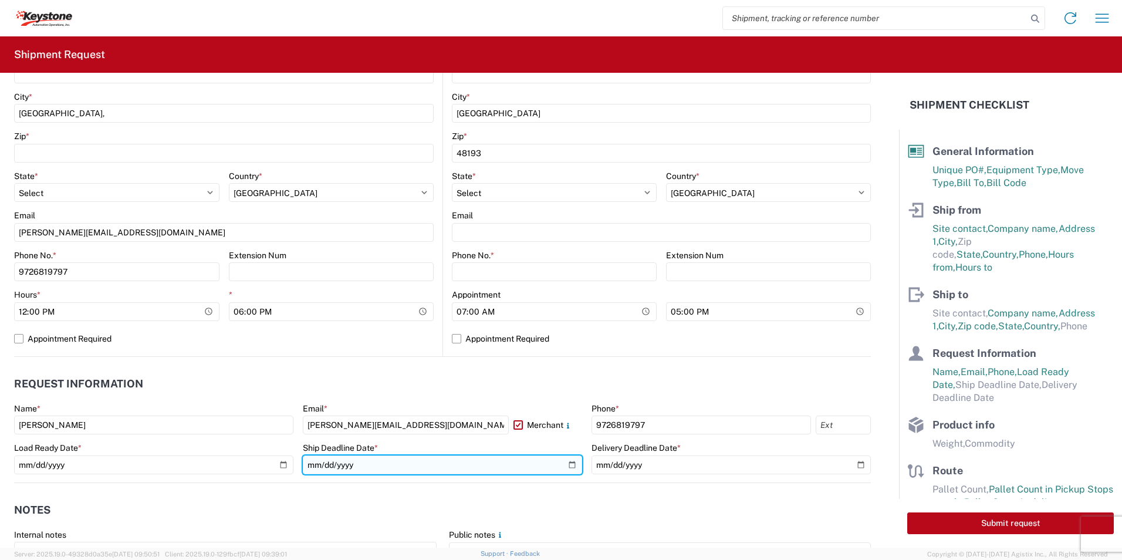
click at [571, 467] on input "date" at bounding box center [442, 465] width 279 height 19
type input "2025-09-18"
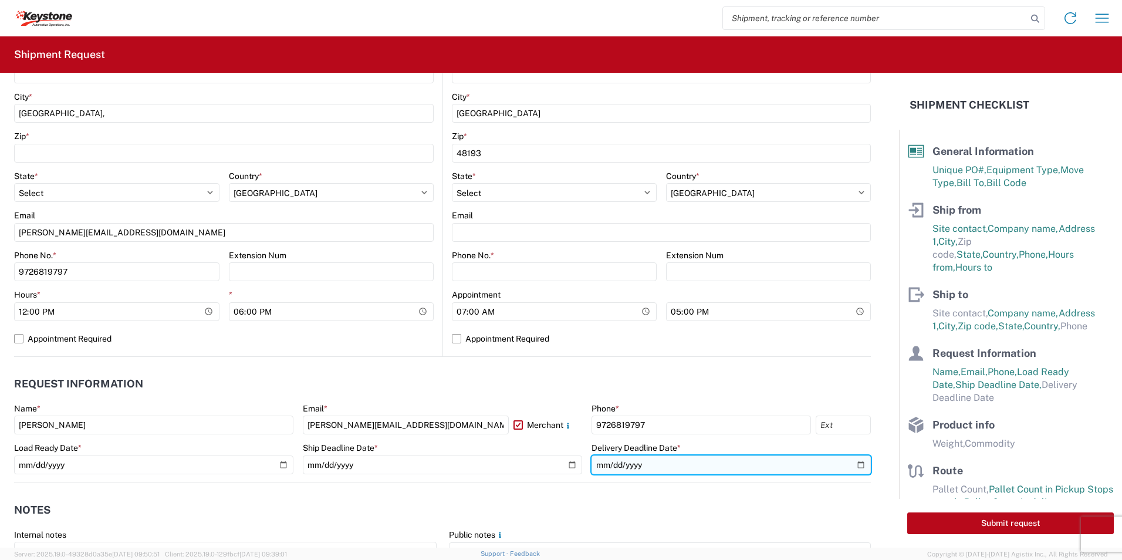
click at [850, 464] on input "date" at bounding box center [731, 465] width 279 height 19
type input "2025-09-19"
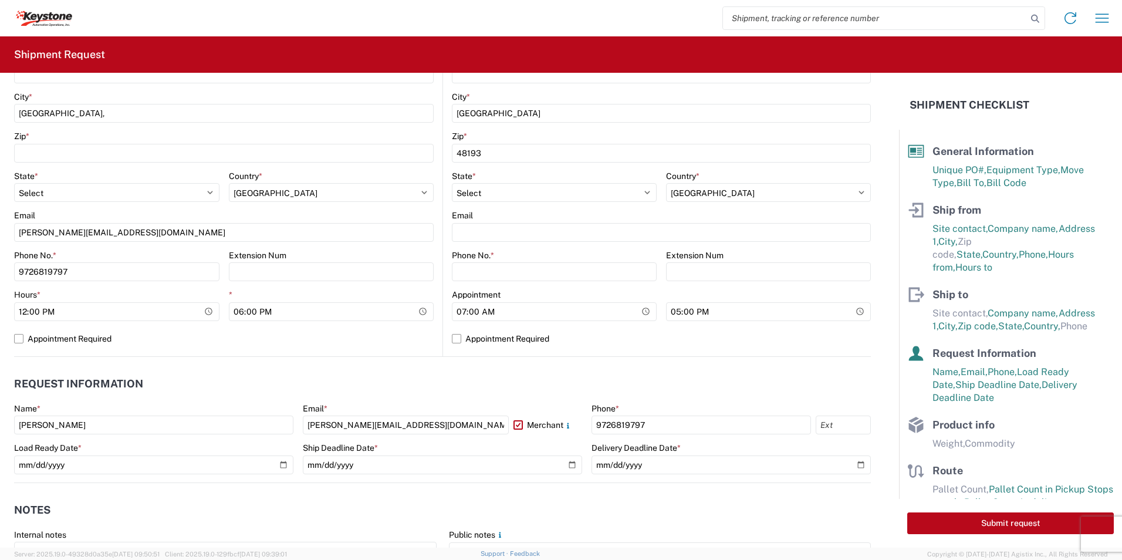
click at [239, 505] on header "Notes" at bounding box center [442, 510] width 857 height 26
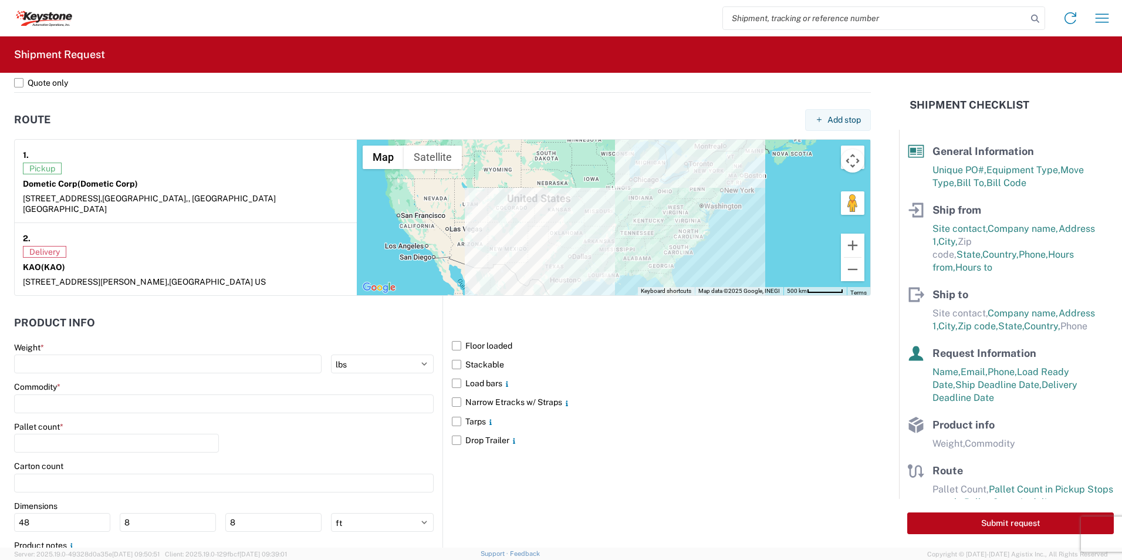
scroll to position [933, 0]
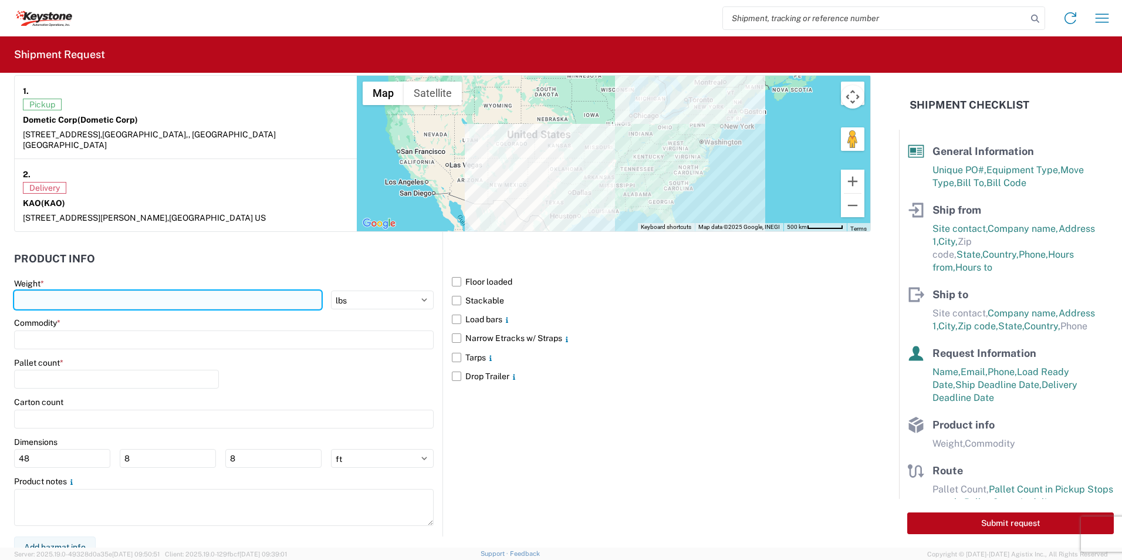
click at [75, 296] on input "number" at bounding box center [168, 300] width 308 height 19
type input "15000"
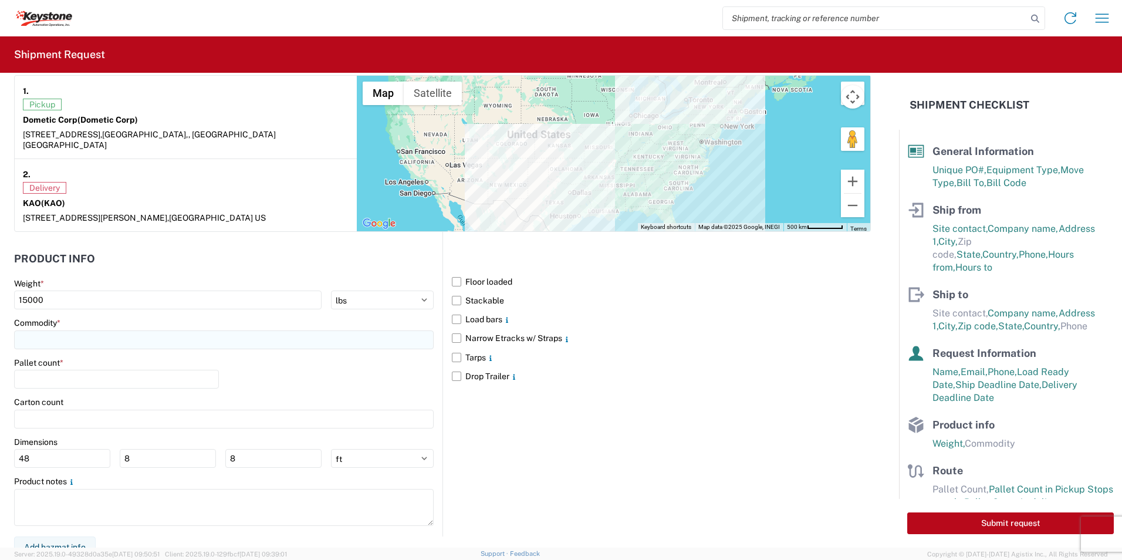
click at [99, 333] on input at bounding box center [224, 339] width 420 height 19
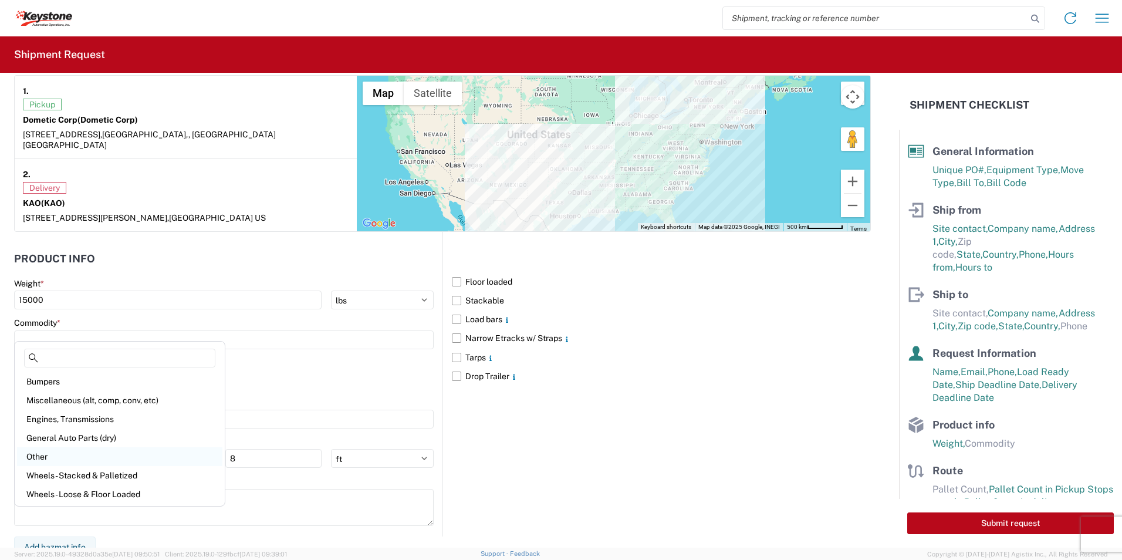
click at [31, 450] on div "Other" at bounding box center [119, 456] width 205 height 19
type input "Other"
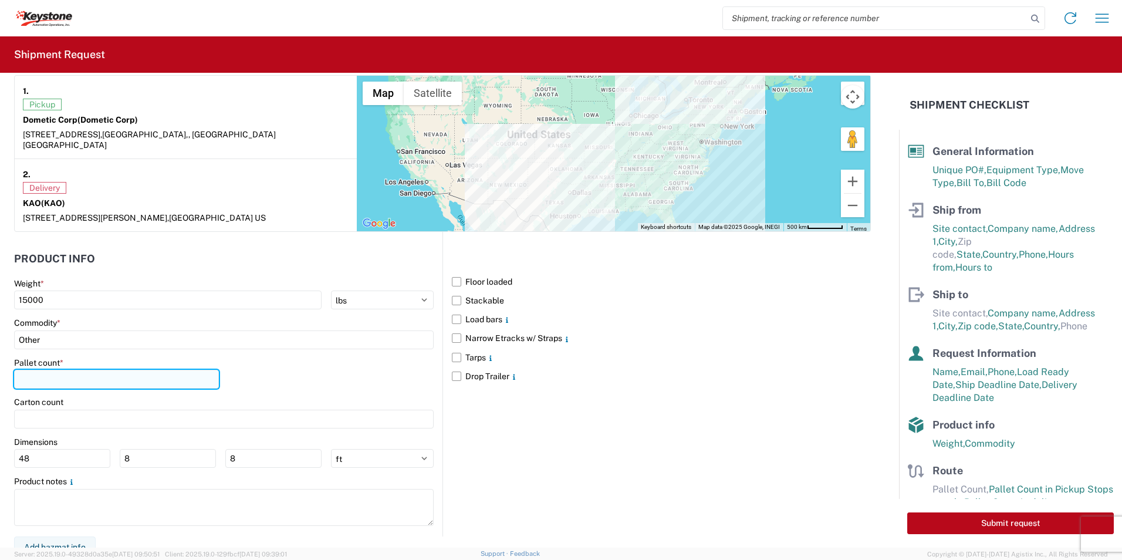
click at [40, 372] on input "number" at bounding box center [116, 379] width 205 height 19
type input "26"
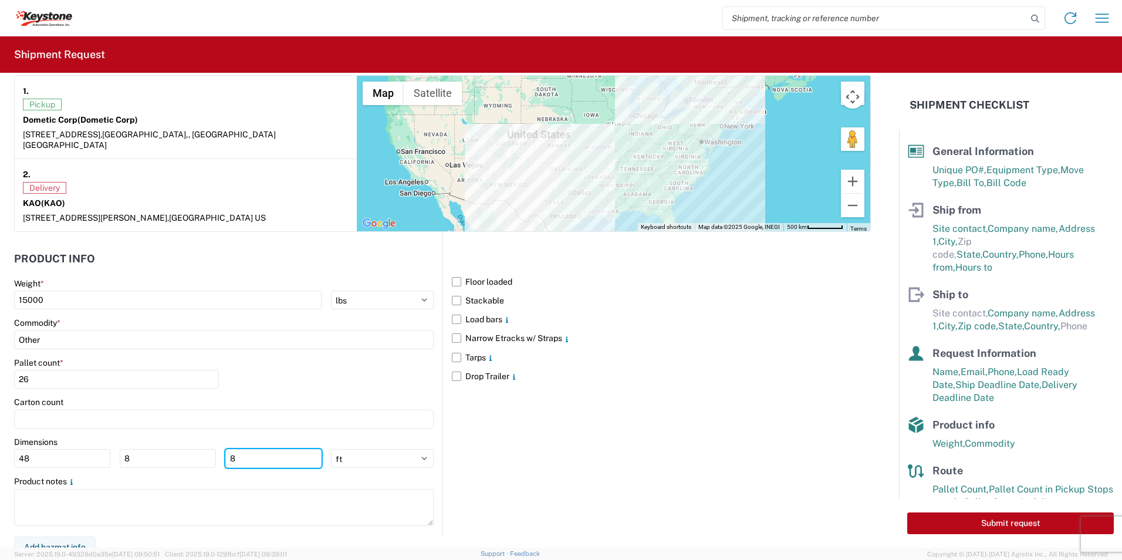
drag, startPoint x: 278, startPoint y: 448, endPoint x: 0, endPoint y: 403, distance: 281.4
click at [0, 403] on html "Home Shipment request Shipment tracking Shipment Request General Information Te…" at bounding box center [561, 280] width 1122 height 560
type input "64"
click at [672, 458] on div "Floor loaded Stackable Load bars Narrow Etracks w/ Straps Tarps Drop Trailer" at bounding box center [657, 384] width 429 height 305
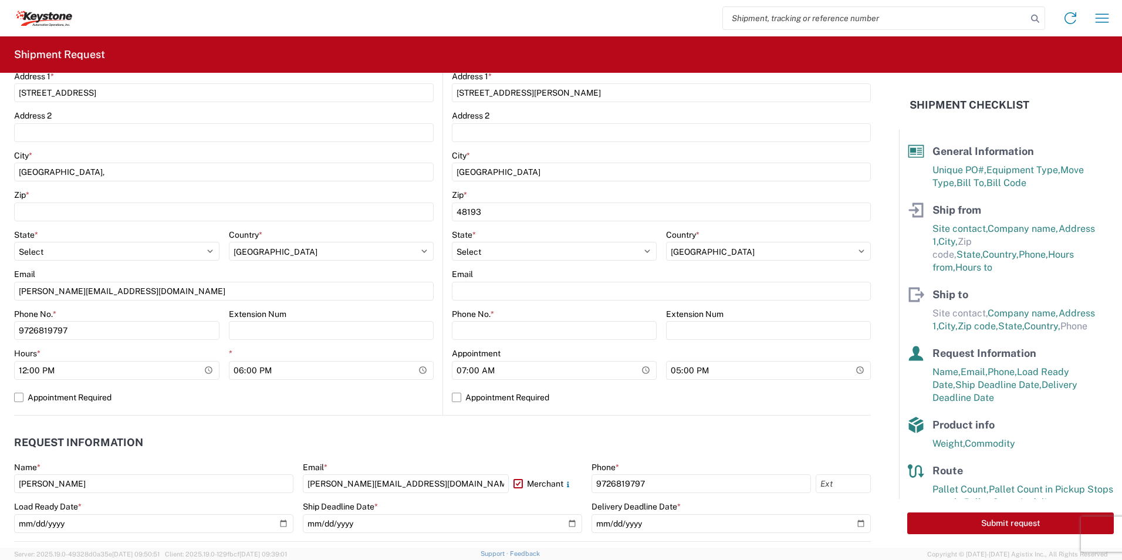
scroll to position [587, 0]
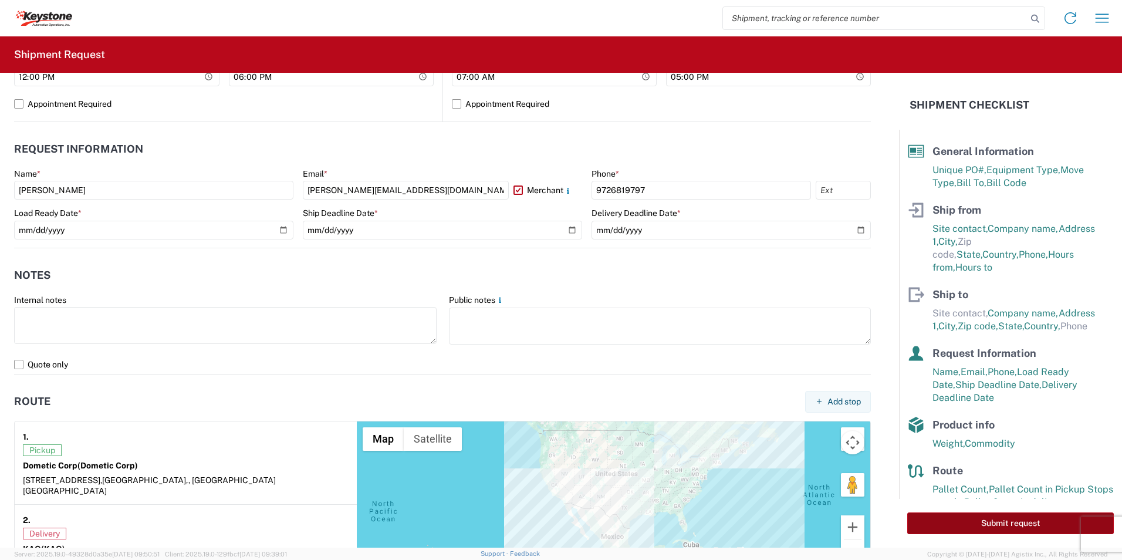
click at [1027, 521] on button "Submit request" at bounding box center [1011, 523] width 207 height 22
select select "US"
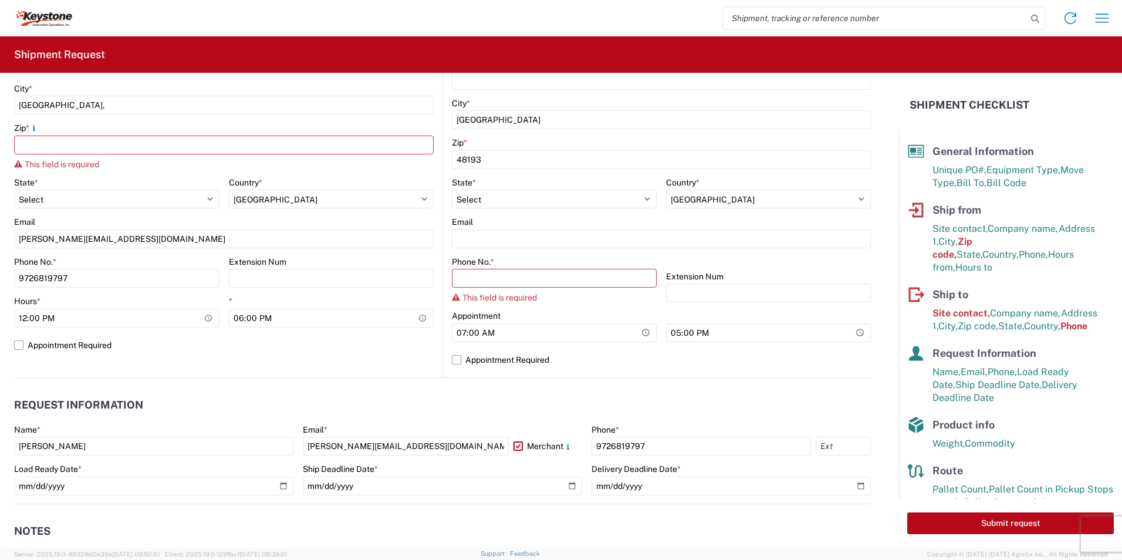
scroll to position [191, 0]
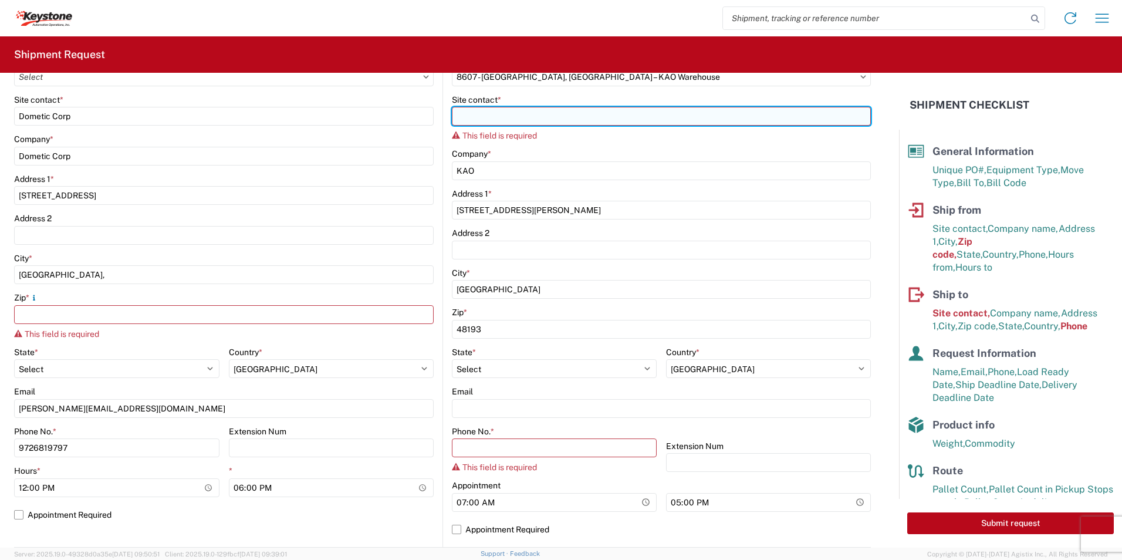
click at [504, 113] on input "Site contact *" at bounding box center [661, 116] width 419 height 19
click at [464, 117] on input "Site contact *" at bounding box center [661, 116] width 419 height 19
paste input "KEYSTONE-BROWNSTOWN"
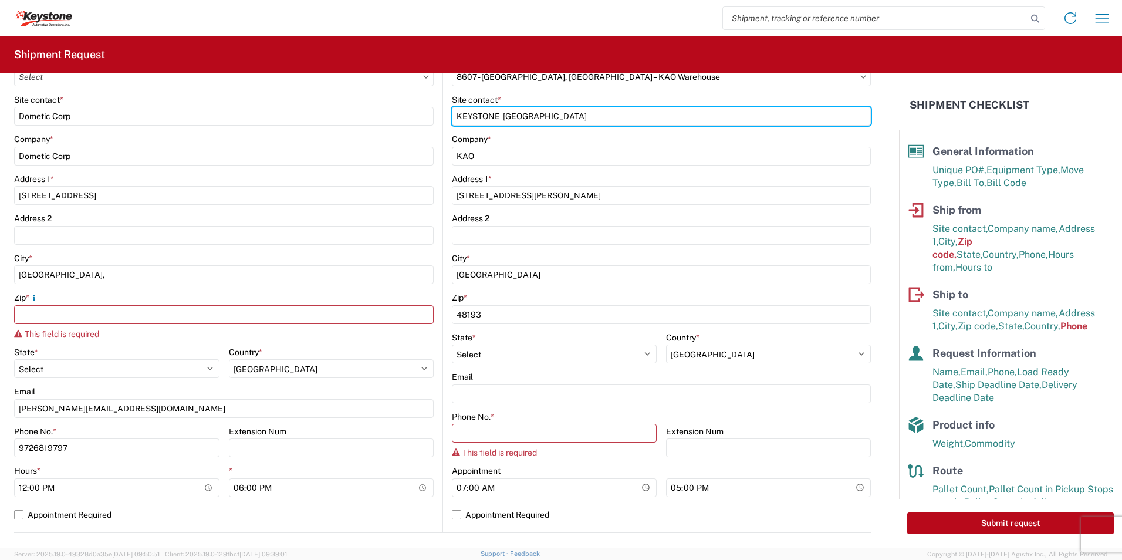
type input "KEYSTONE-BROWNSTOWN"
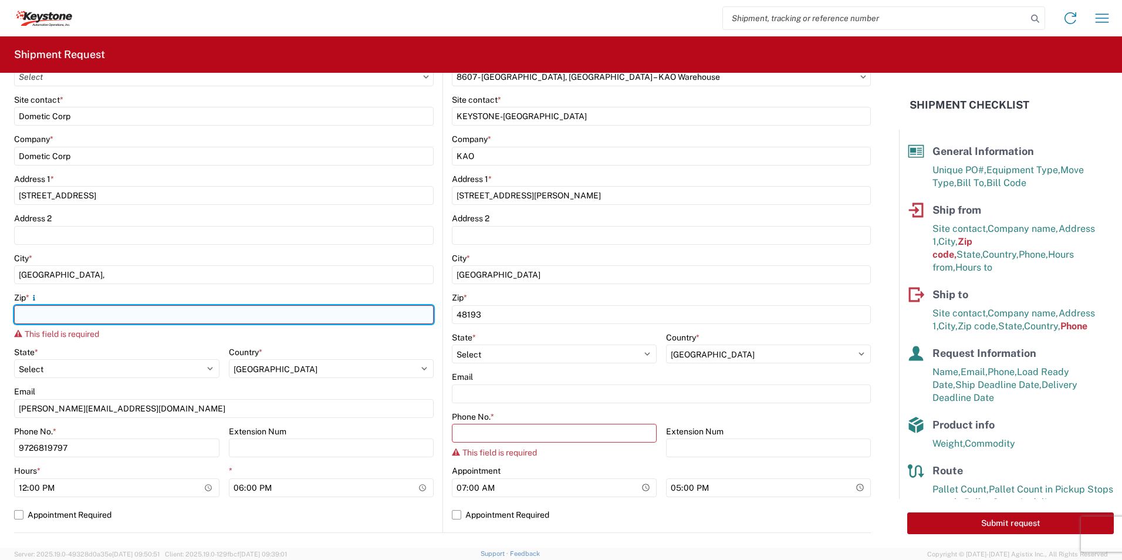
click at [113, 315] on input "Zip *" at bounding box center [224, 314] width 420 height 19
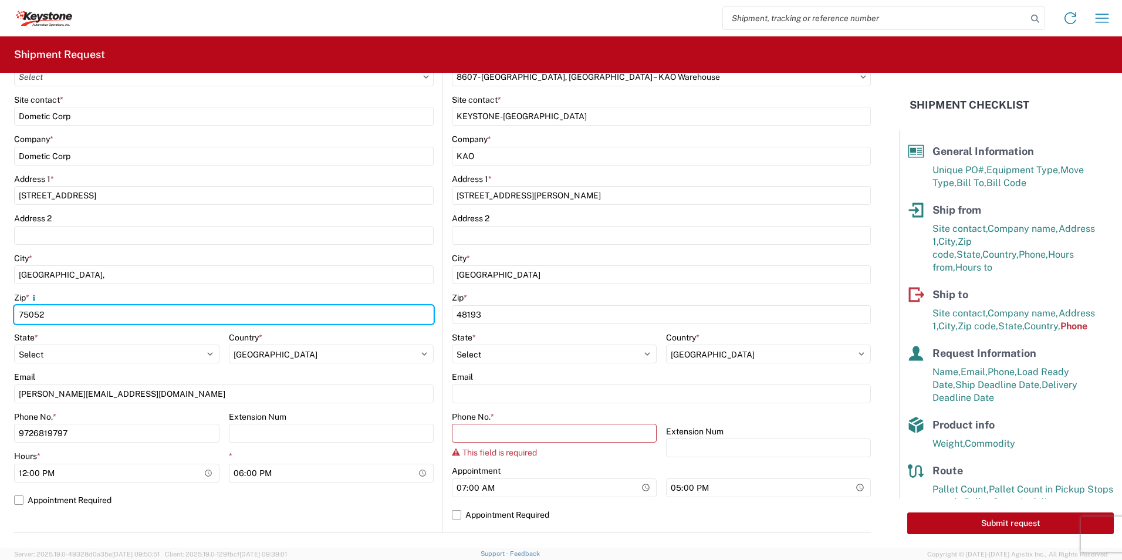
type input "75052"
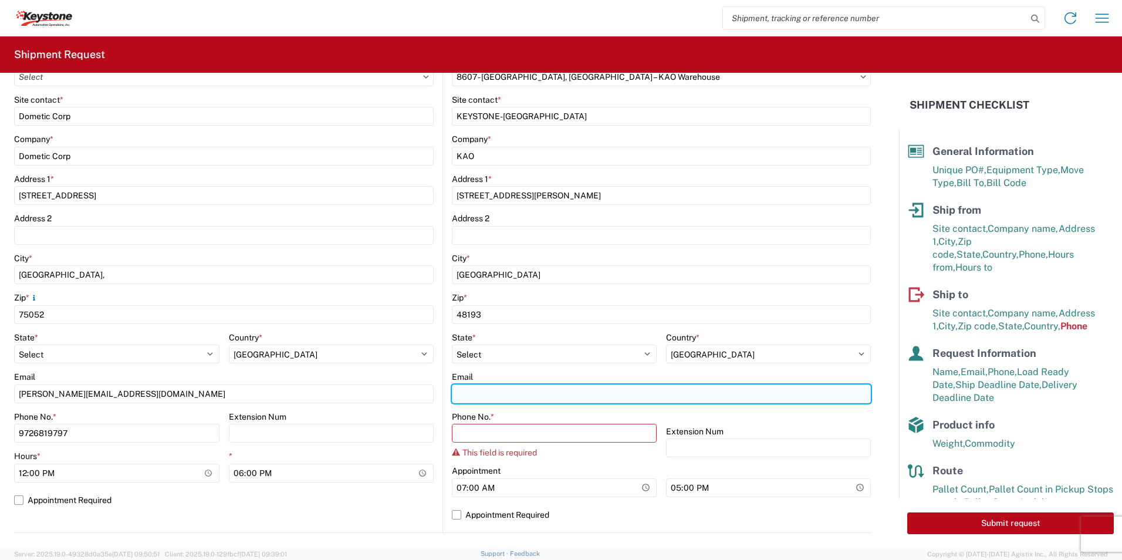
click at [480, 386] on input "Email" at bounding box center [661, 393] width 419 height 19
paste input "KEYSTONEAPINVOICES@LKQCORP.COM"
type input "KEYSTONEAPINVOICES@LKQCORP.COM"
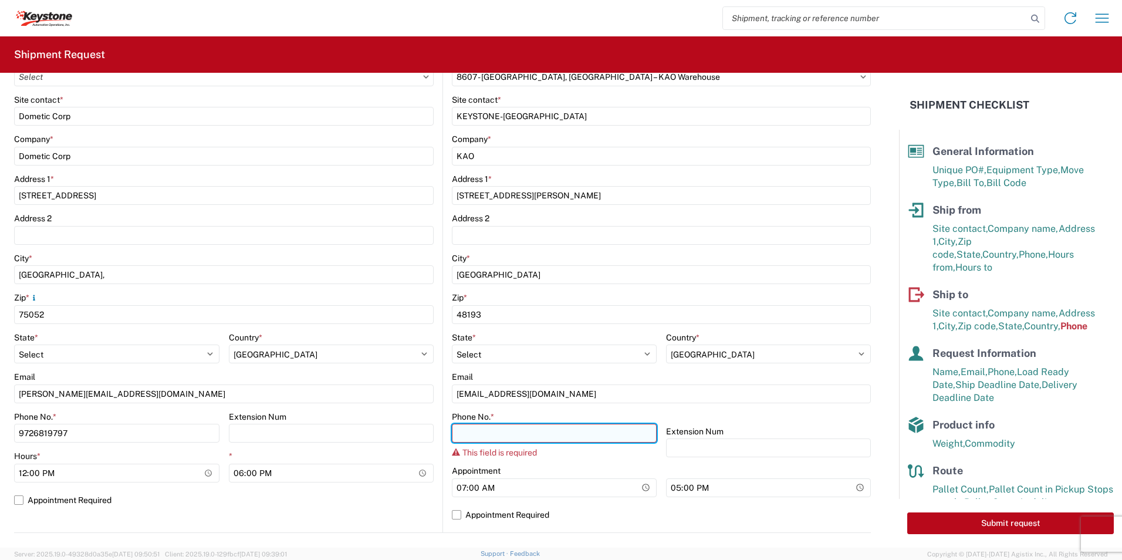
click at [505, 432] on input "Phone No. *" at bounding box center [554, 433] width 205 height 19
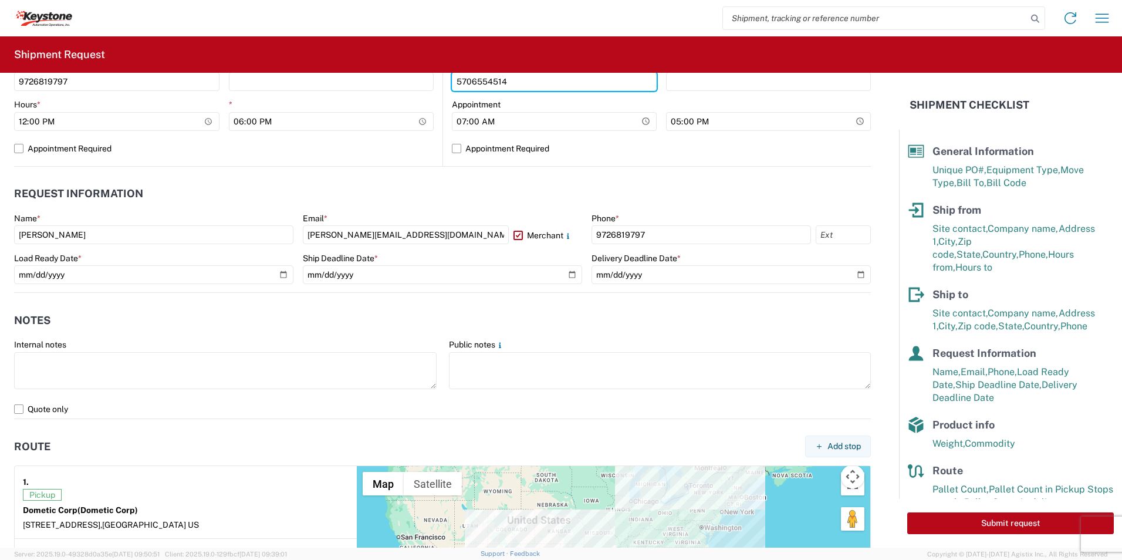
scroll to position [543, 0]
type input "5706554514"
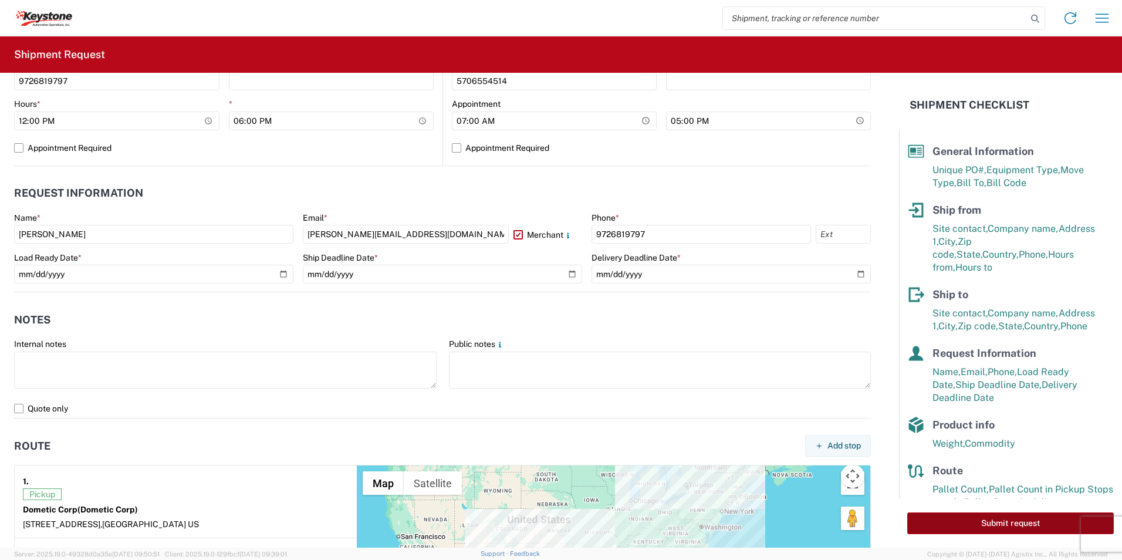
click at [1017, 528] on button "Submit request" at bounding box center [1011, 523] width 207 height 22
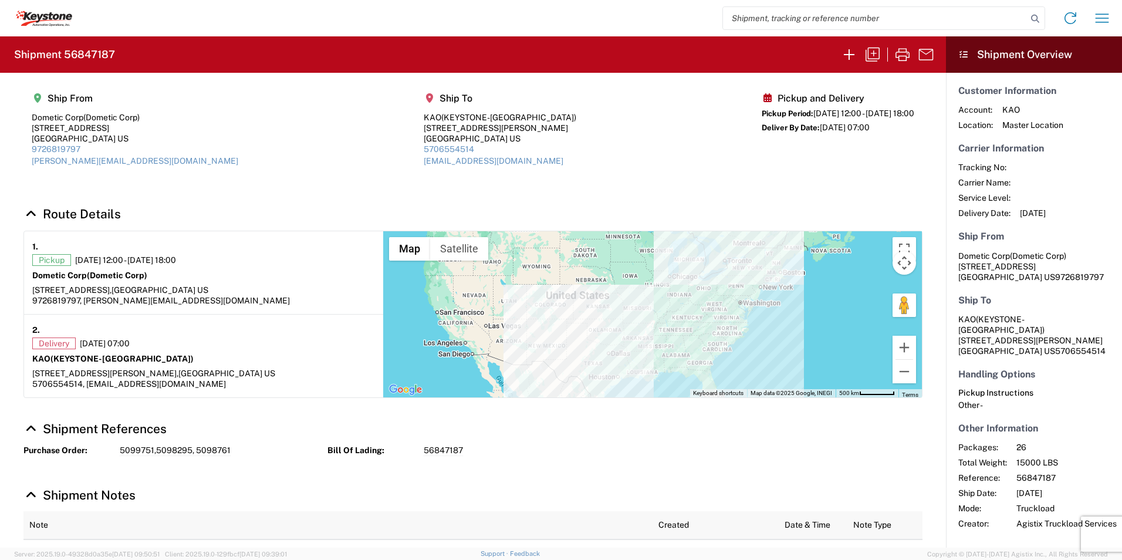
click at [87, 50] on h2 "Shipment 56847187" at bounding box center [64, 55] width 101 height 14
copy h2 "56847187"
drag, startPoint x: 76, startPoint y: 258, endPoint x: 228, endPoint y: 260, distance: 152.6
click at [228, 260] on div "Pickup 09/18/2025 12:00 - 09/18/2025 18:00" at bounding box center [203, 260] width 343 height 12
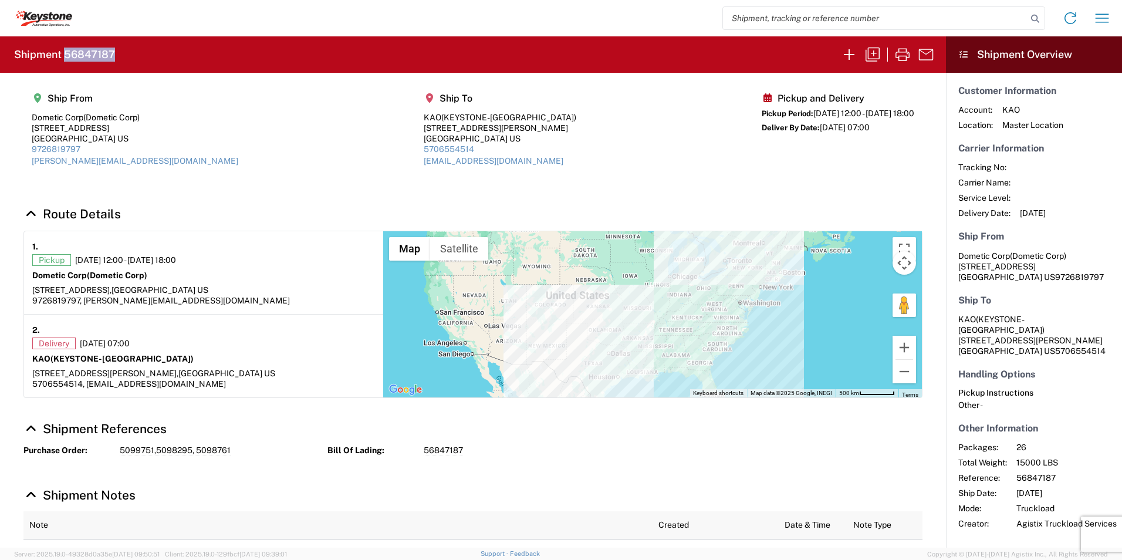
copy span "09/18/2025 12:00 - 09/18/2025 18:00"
click at [1101, 22] on icon "button" at bounding box center [1102, 18] width 19 height 19
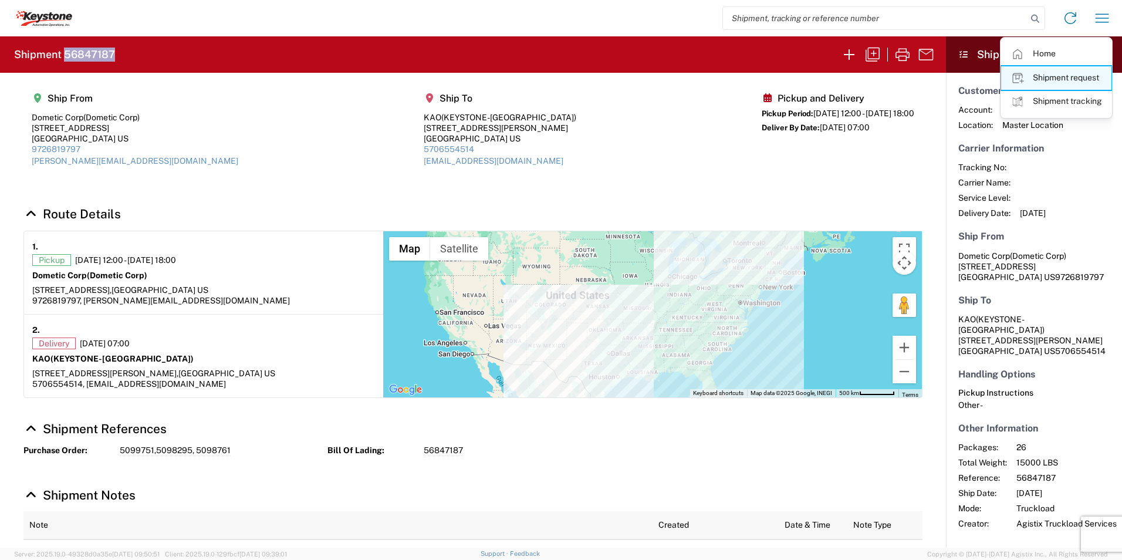
click at [1077, 75] on link "Shipment request" at bounding box center [1056, 77] width 110 height 23
select select "FULL"
select select "US"
select select "LBS"
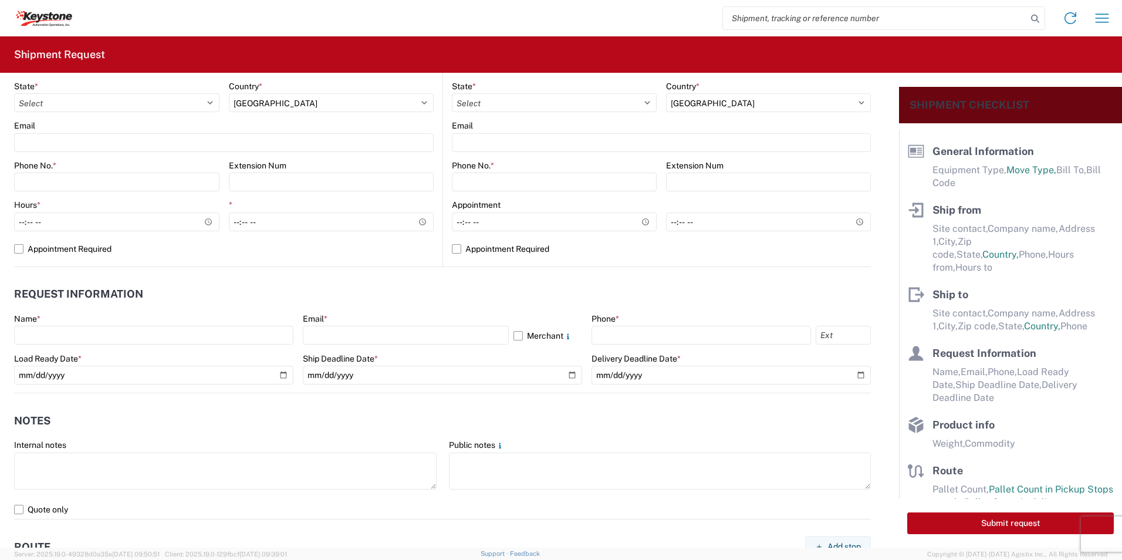
scroll to position [436, 0]
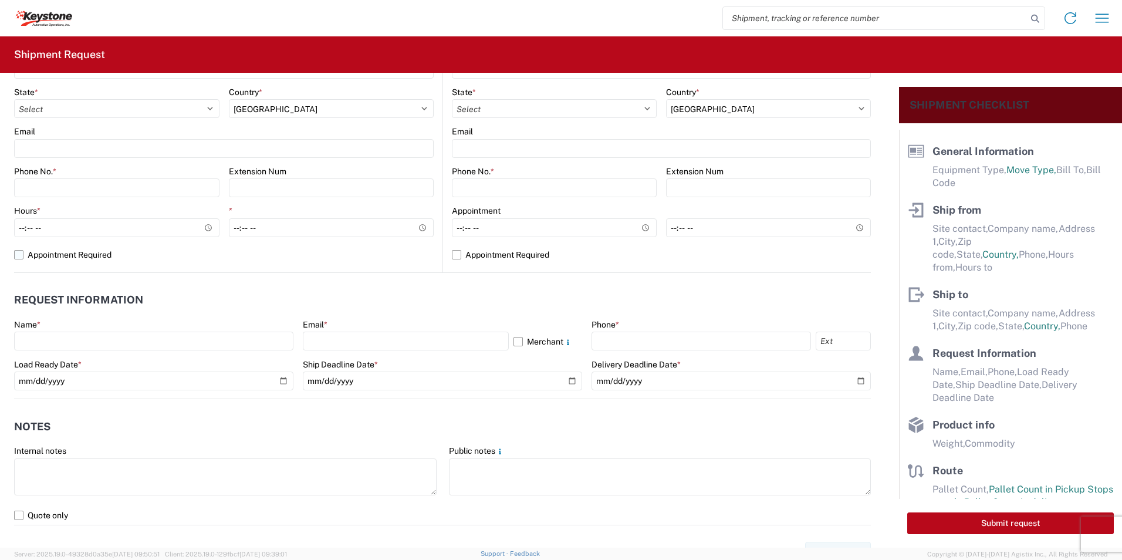
click at [18, 256] on label "Appointment Required" at bounding box center [224, 254] width 420 height 19
click at [0, 0] on input "Appointment Required" at bounding box center [0, 0] width 0 height 0
select select "US"
